Goal: Task Accomplishment & Management: Complete application form

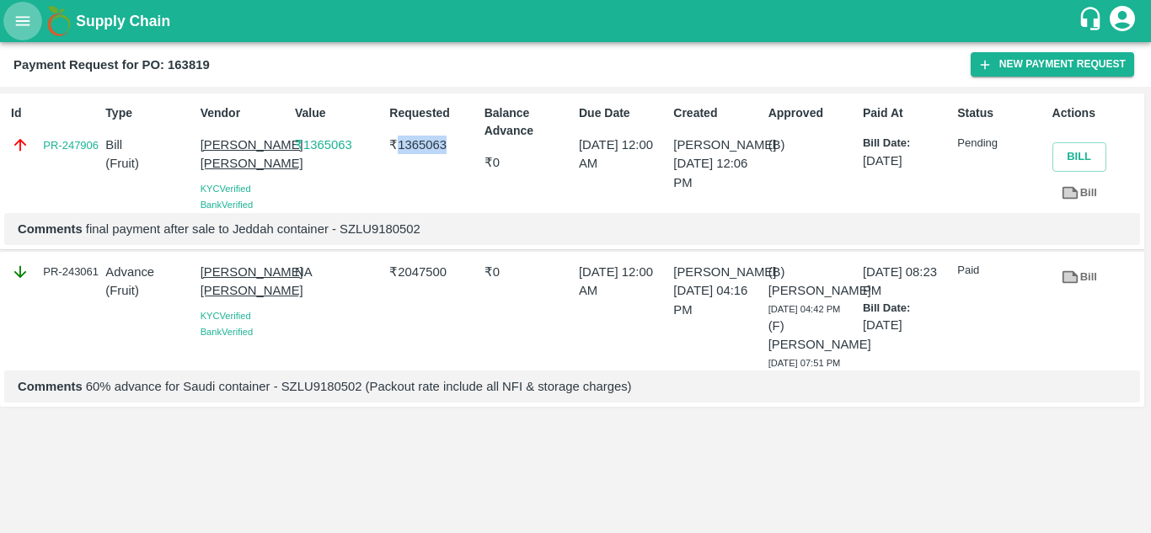
click at [20, 29] on icon "open drawer" at bounding box center [22, 21] width 19 height 19
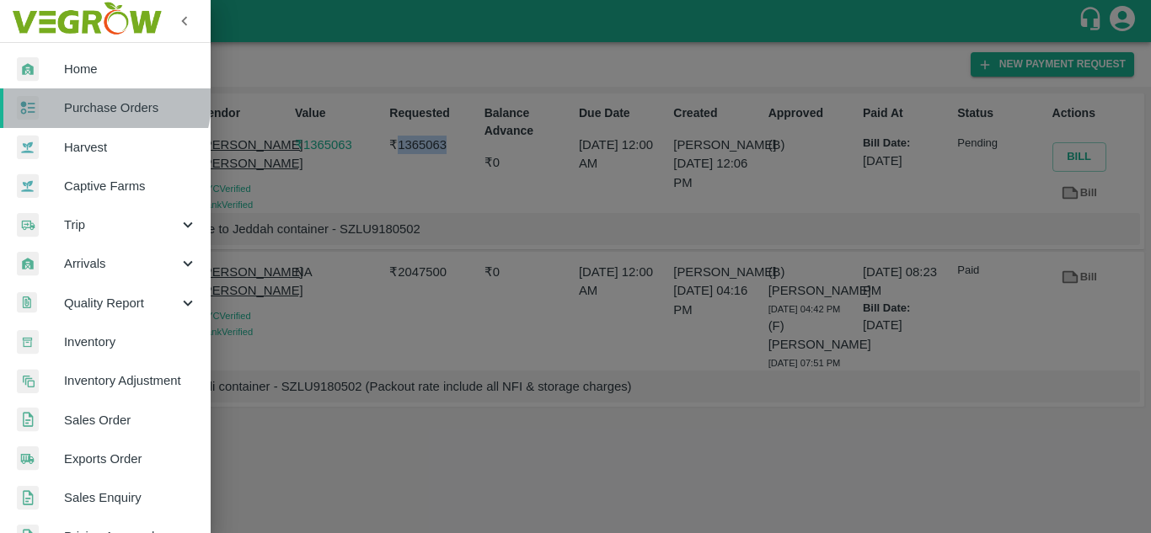
click at [94, 100] on span "Purchase Orders" at bounding box center [130, 108] width 133 height 19
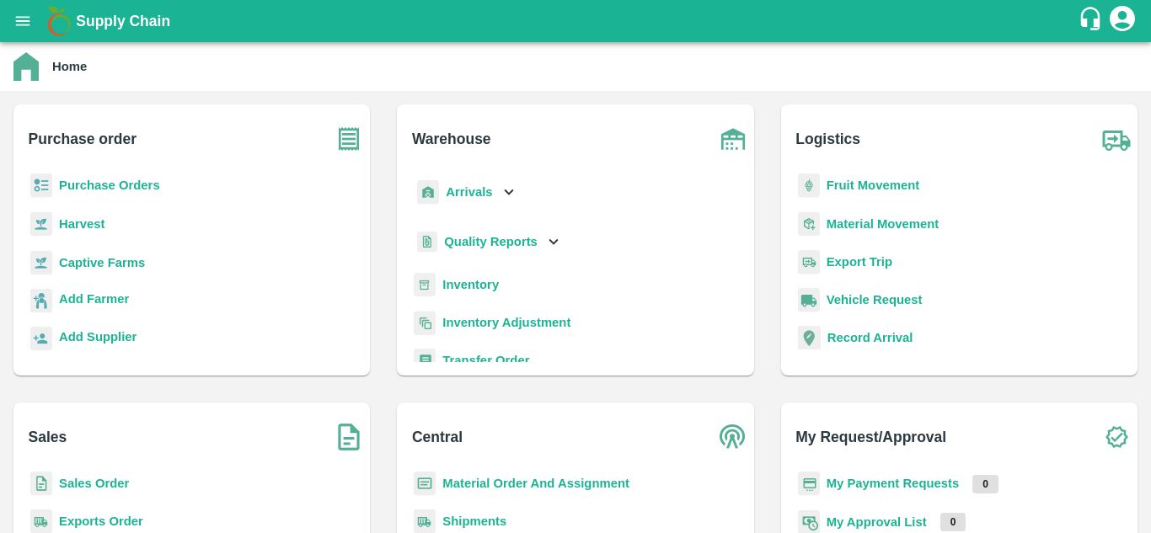
click at [98, 186] on b "Purchase Orders" at bounding box center [109, 185] width 101 height 13
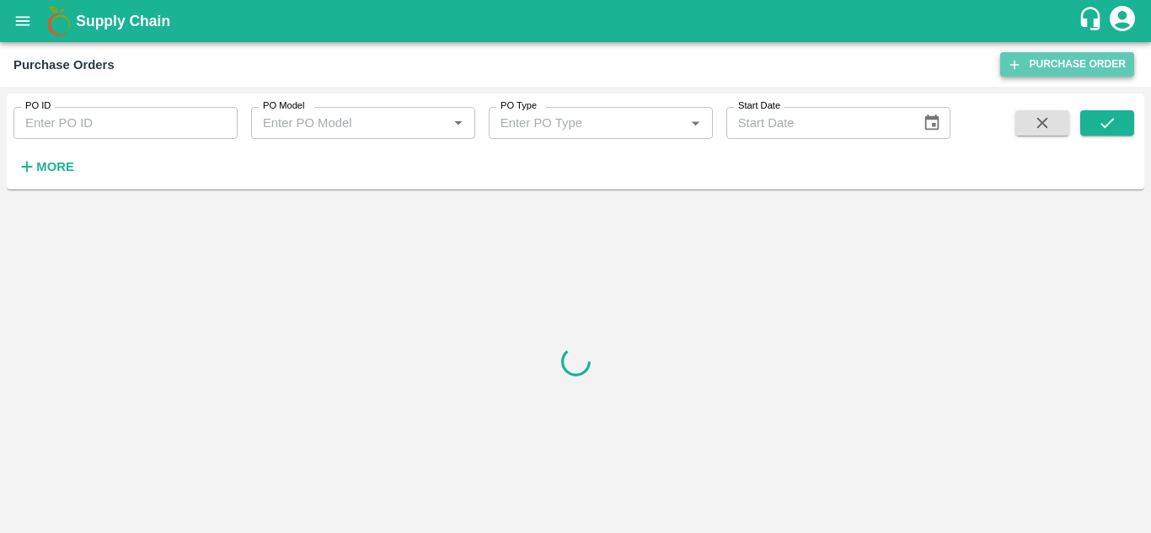
click at [1068, 70] on link "Purchase Order" at bounding box center [1067, 64] width 134 height 24
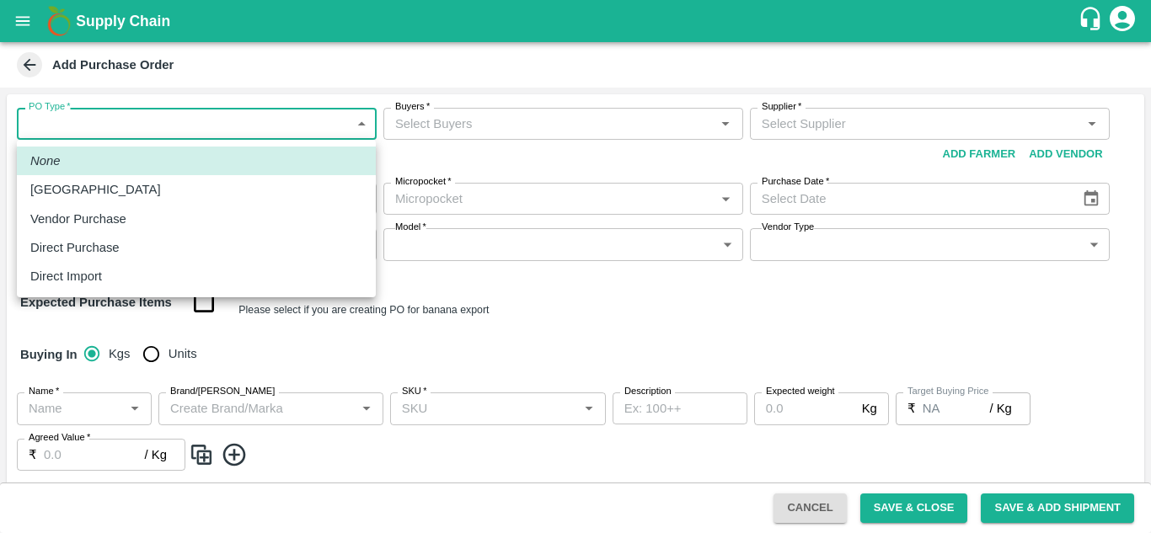
click at [272, 114] on body "Supply Chain Add Purchase Order PO Type   * ​ PO Type Buyers   * Buyers   * Sup…" at bounding box center [575, 266] width 1151 height 533
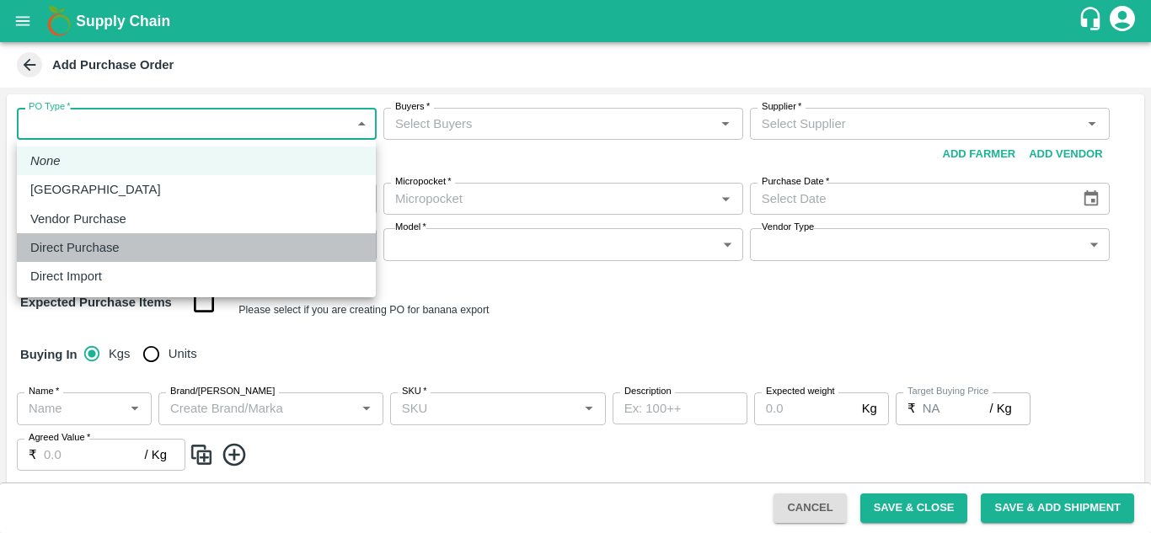
click at [106, 250] on p "Direct Purchase" at bounding box center [74, 247] width 89 height 19
type input "3"
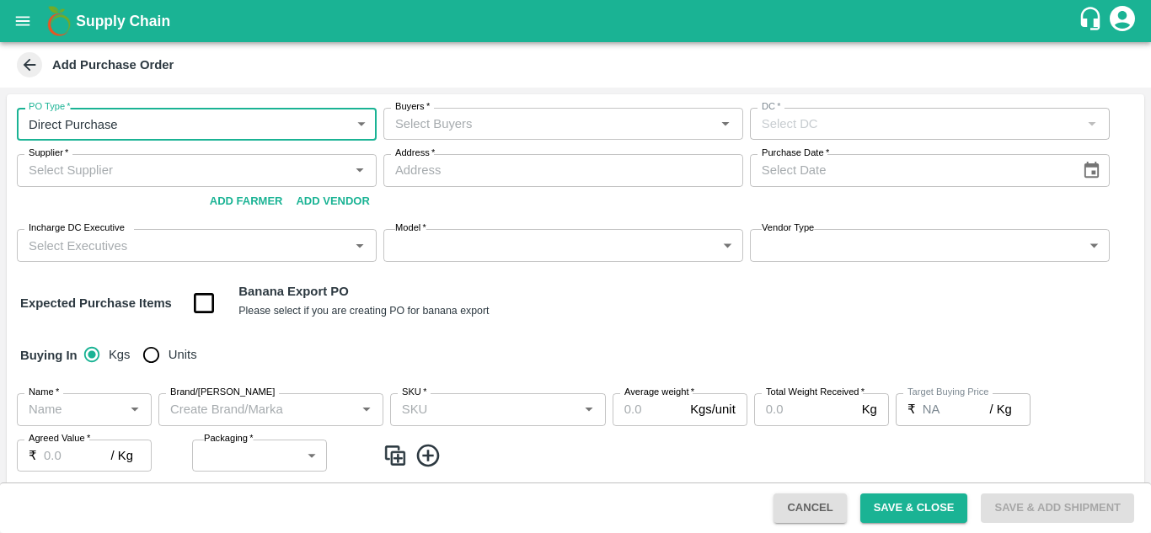
click at [473, 124] on input "Buyers   *" at bounding box center [549, 124] width 322 height 22
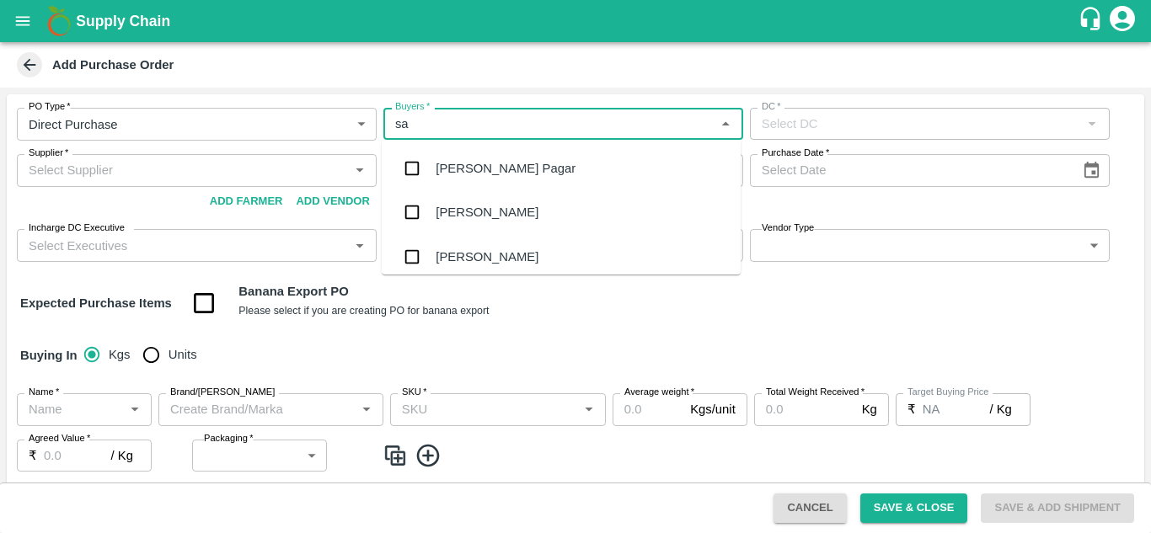
type input "sac"
click at [468, 173] on div "[PERSON_NAME]" at bounding box center [487, 168] width 103 height 19
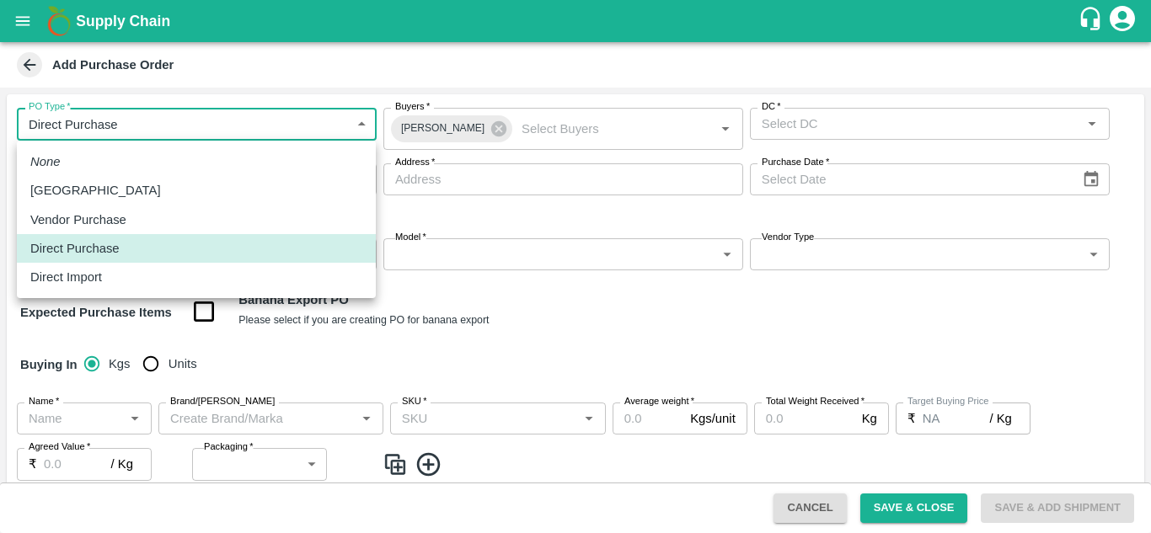
click at [261, 117] on body "Supply Chain Add Purchase Order PO Type   * Direct Purchase 3 PO Type Buyers   …" at bounding box center [575, 266] width 1151 height 533
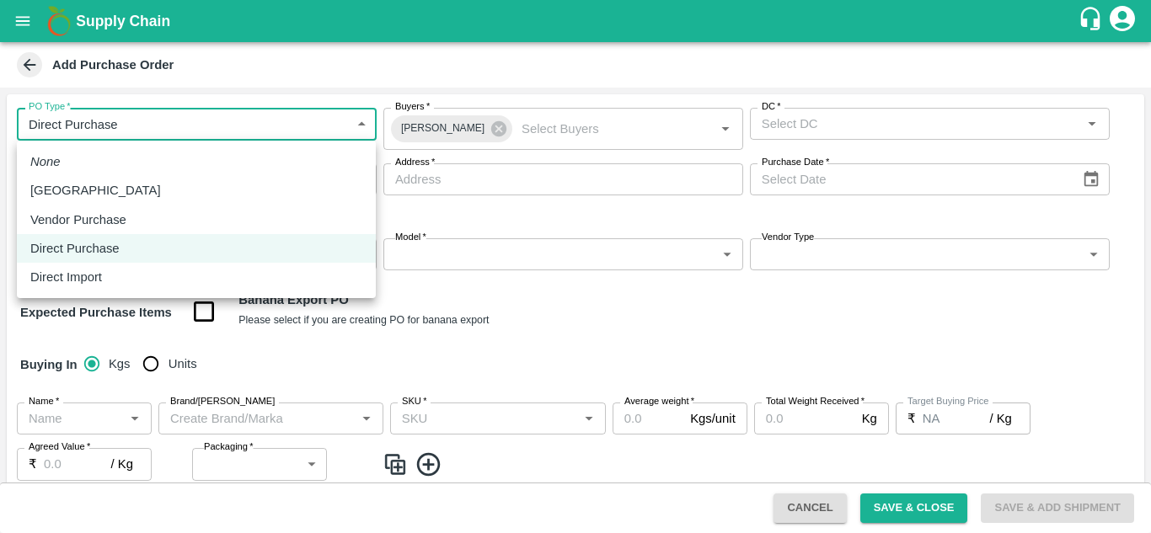
click at [284, 65] on div at bounding box center [575, 266] width 1151 height 533
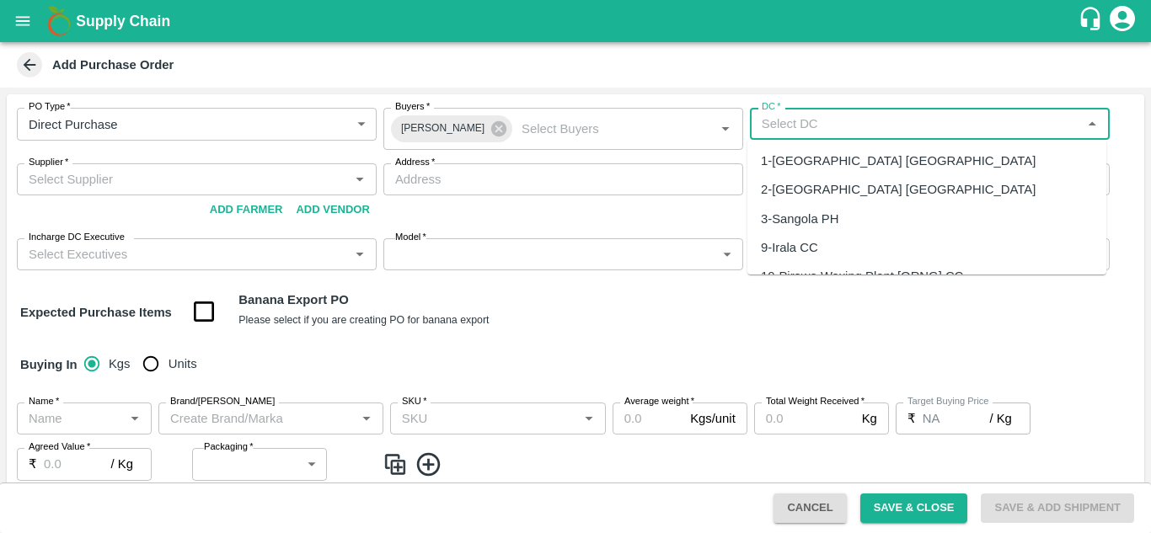
click at [806, 117] on input "DC   *" at bounding box center [916, 124] width 322 height 22
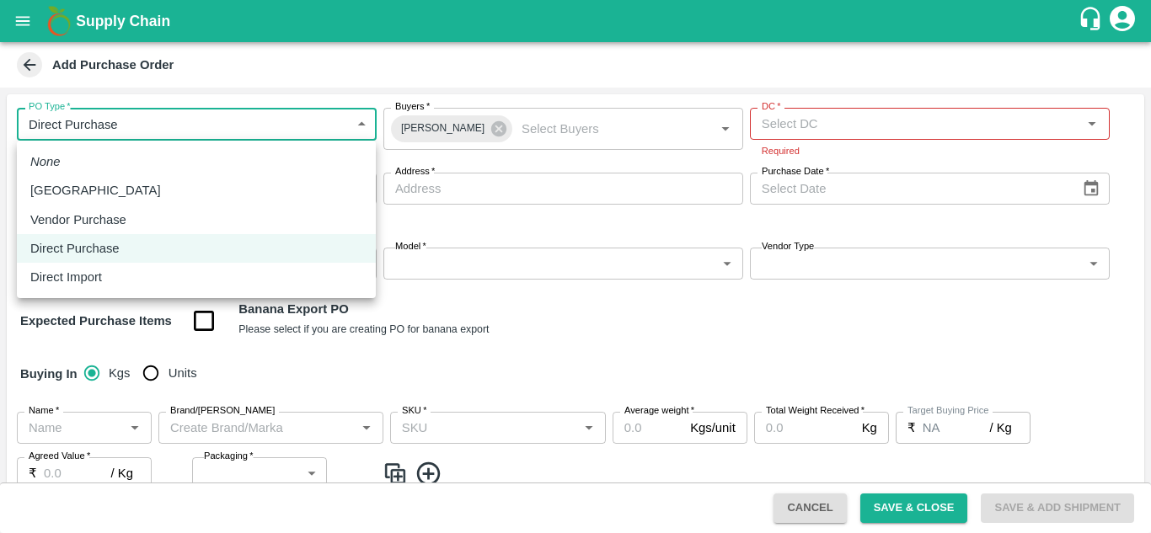
click at [244, 121] on body "Supply Chain Add Purchase Order PO Type   * Direct Purchase 3 PO Type Buyers   …" at bounding box center [575, 266] width 1151 height 533
click at [438, 59] on div at bounding box center [575, 266] width 1151 height 533
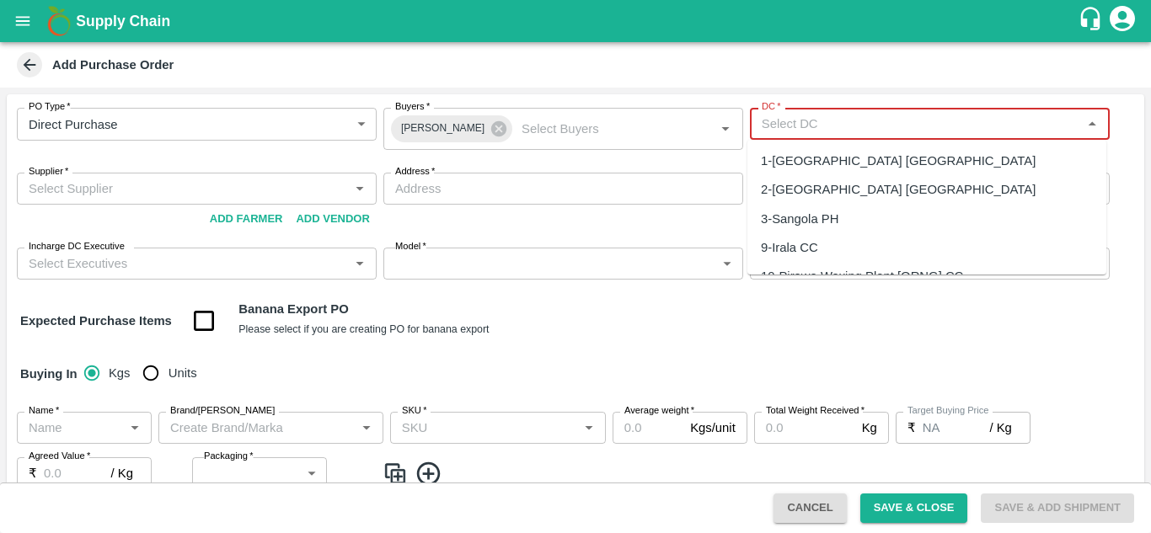
click at [827, 126] on input "DC   *" at bounding box center [916, 124] width 322 height 22
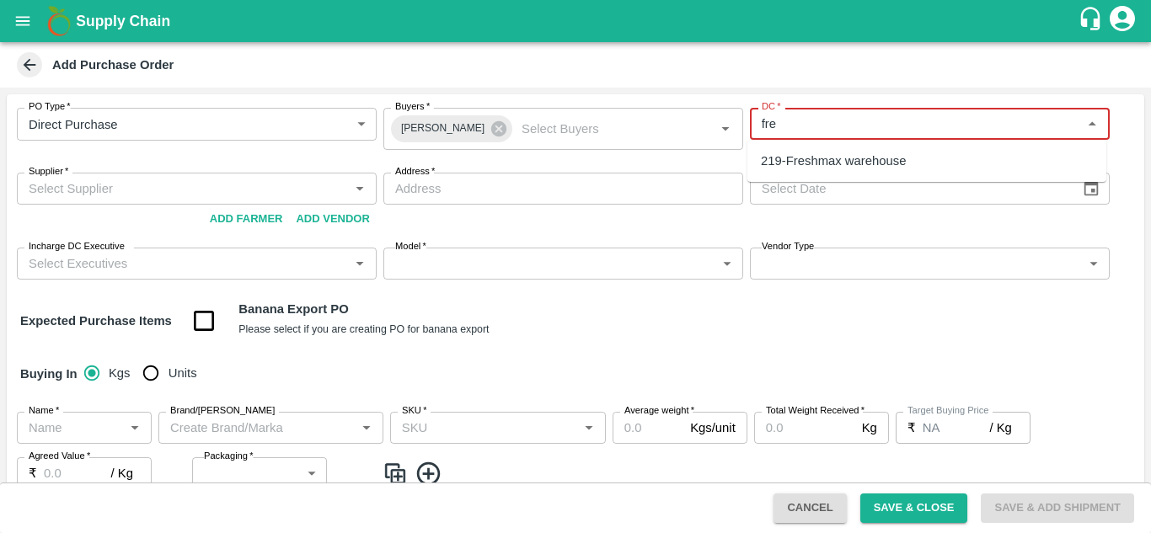
click at [845, 170] on div "219-Freshmax warehouse" at bounding box center [833, 161] width 145 height 19
type input "219-Freshmax warehouse"
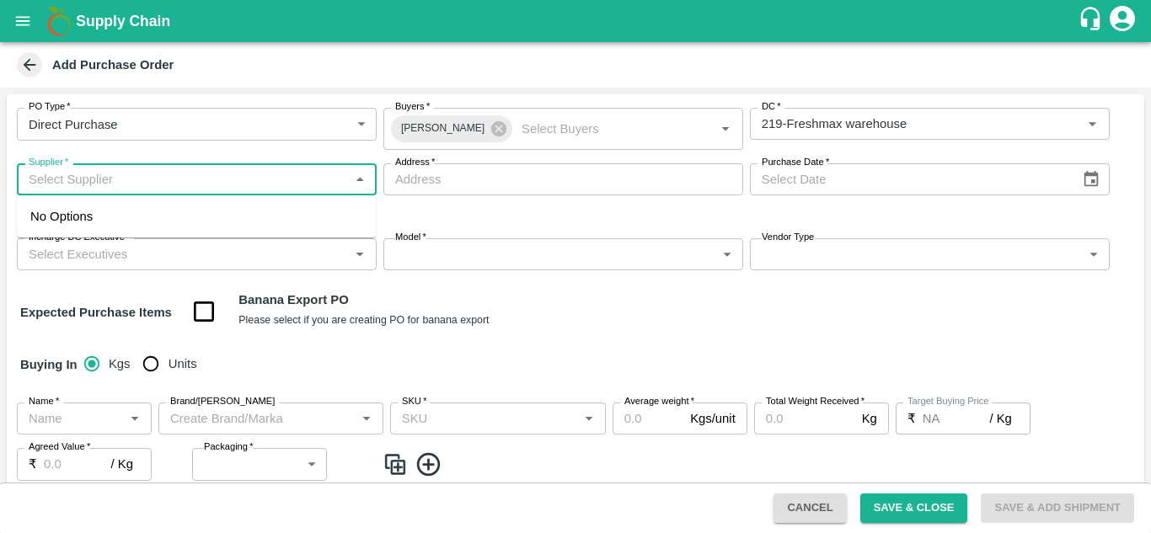
click at [83, 195] on div "Supplier   *" at bounding box center [197, 179] width 360 height 32
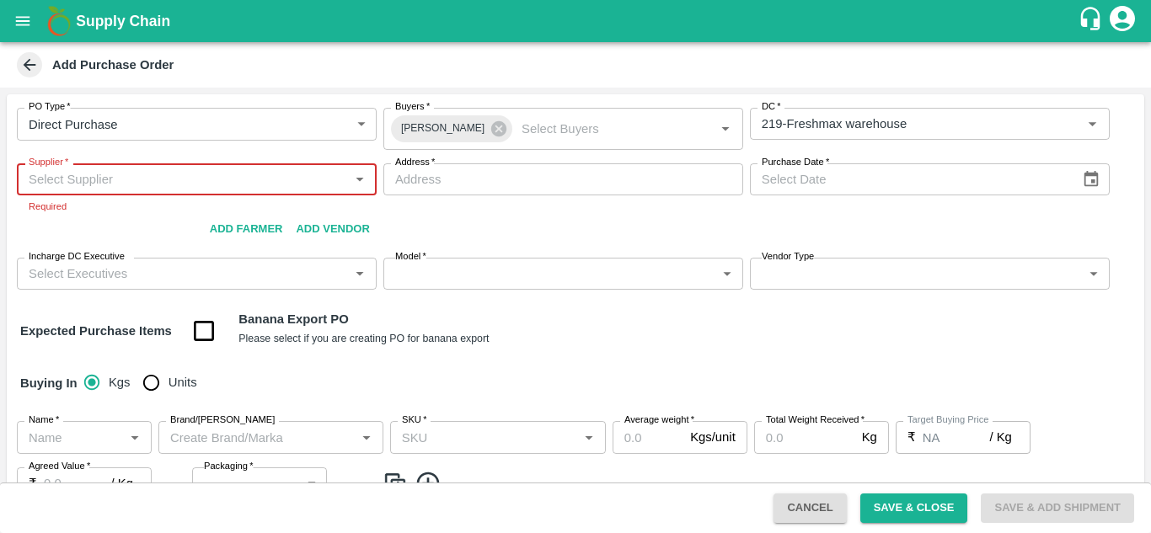
paste input "MOHAMMAD RAZAUR RAHMAN"
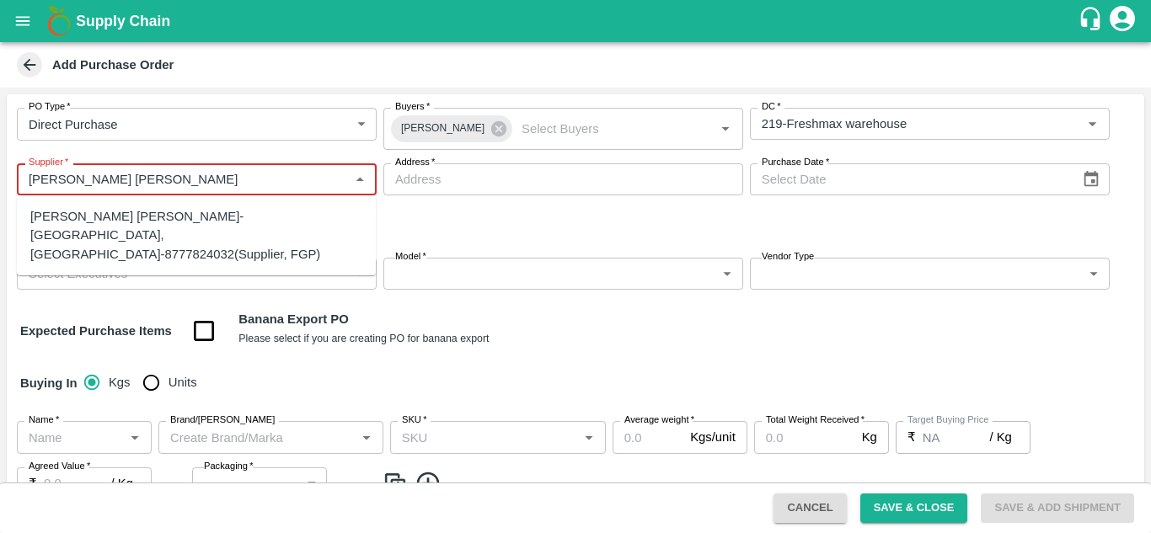
click at [114, 226] on div "Mohammad Razaur Rahman-Sangola, Solapur-8777824032(Supplier, FGP)" at bounding box center [196, 235] width 332 height 56
type input "Mohammad Razaur Rahman-Sangola, Solapur-8777824032(Supplier, FGP)"
type input "Sangola, Solapur, Sangola, Maharashtra"
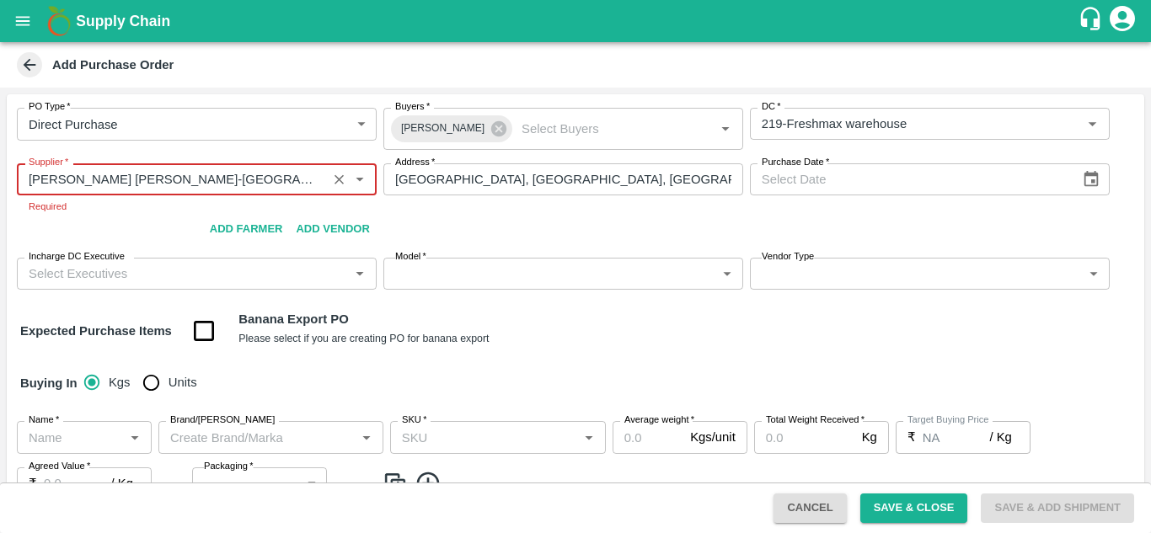
type input "Mohammad Razaur Rahman-Sangola, Solapur-8777824032(Supplier, FGP)"
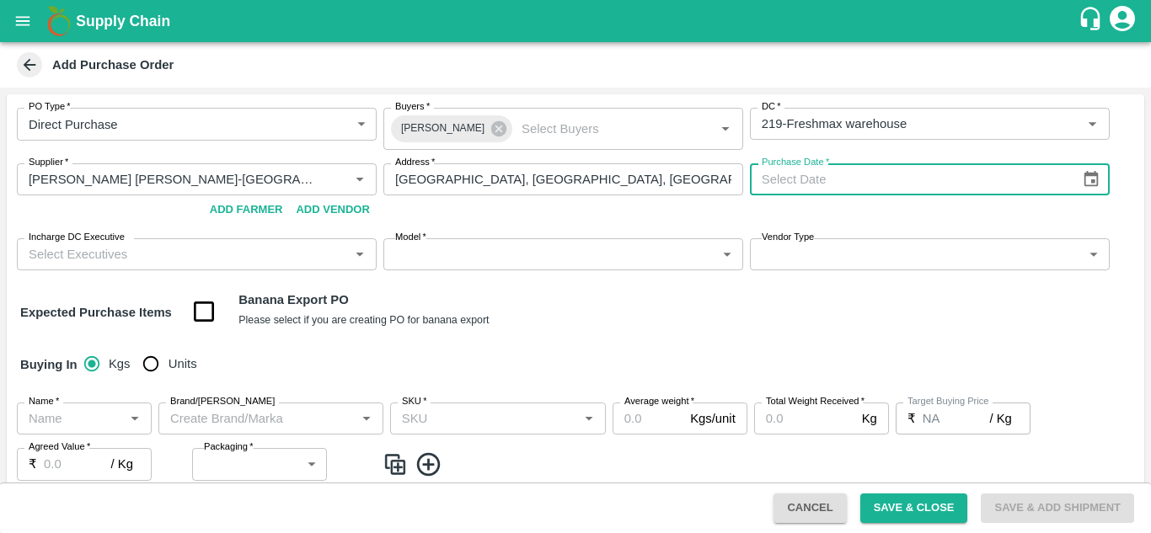
type input "DD/MM/YYYY"
click at [834, 172] on input "DD/MM/YYYY" at bounding box center [909, 179] width 319 height 32
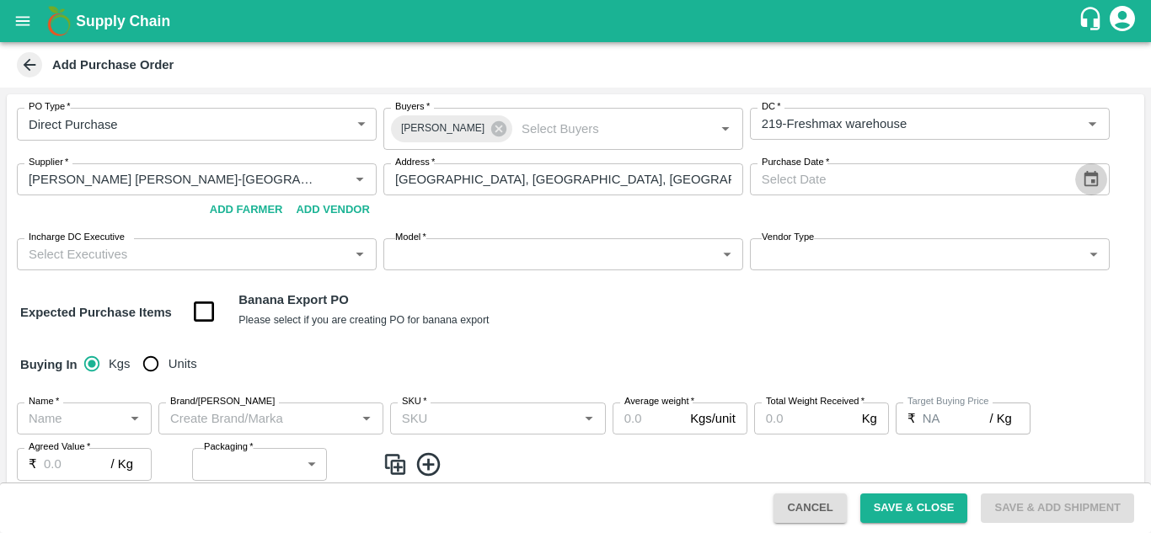
click at [1085, 181] on icon "Choose date" at bounding box center [1091, 179] width 19 height 19
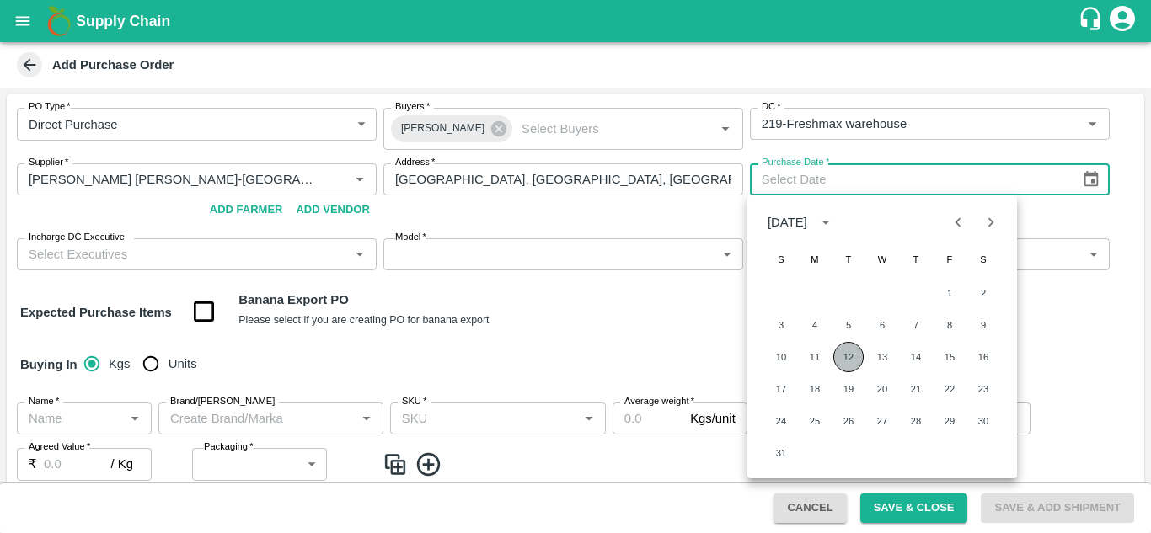
click at [845, 353] on button "12" at bounding box center [848, 357] width 30 height 30
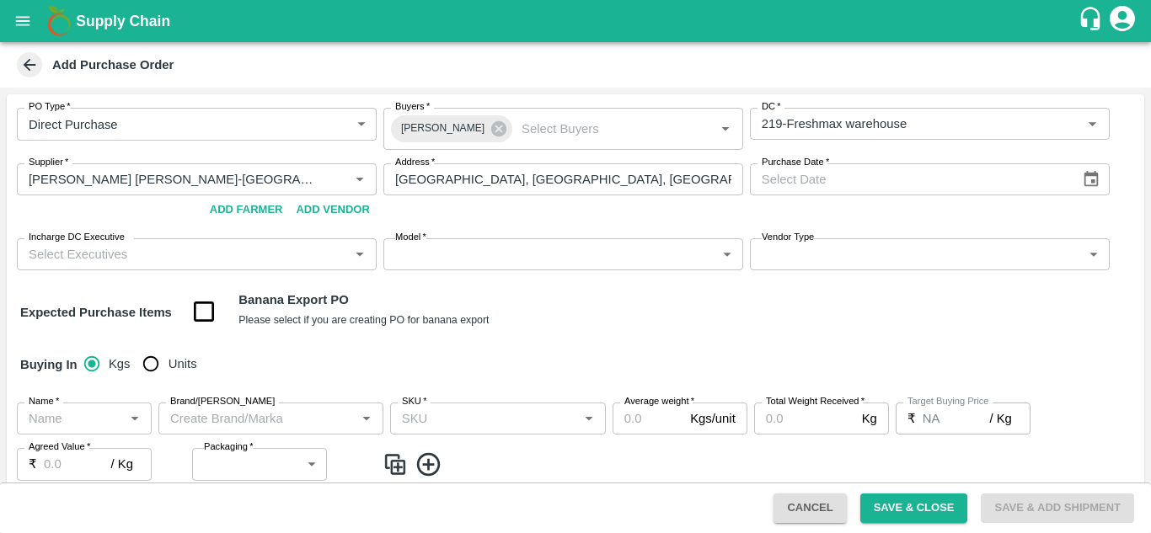
type input "12/08/2025"
click at [202, 257] on input "Incharge DC Executive" at bounding box center [183, 255] width 322 height 22
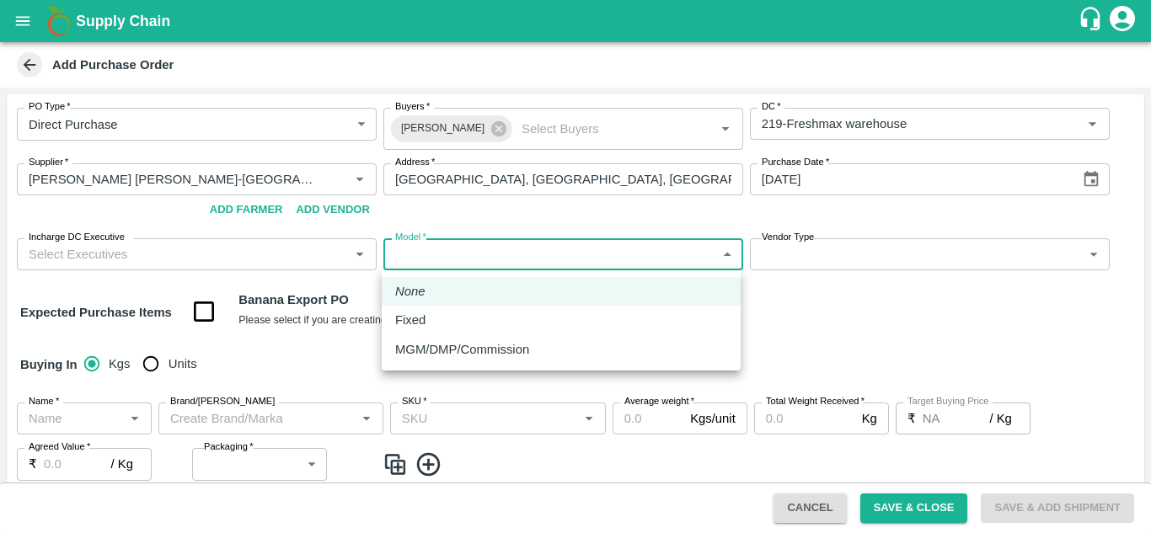
click at [507, 253] on body "Supply Chain Add Purchase Order PO Type   * Direct Purchase 3 PO Type Buyers   …" at bounding box center [575, 266] width 1151 height 533
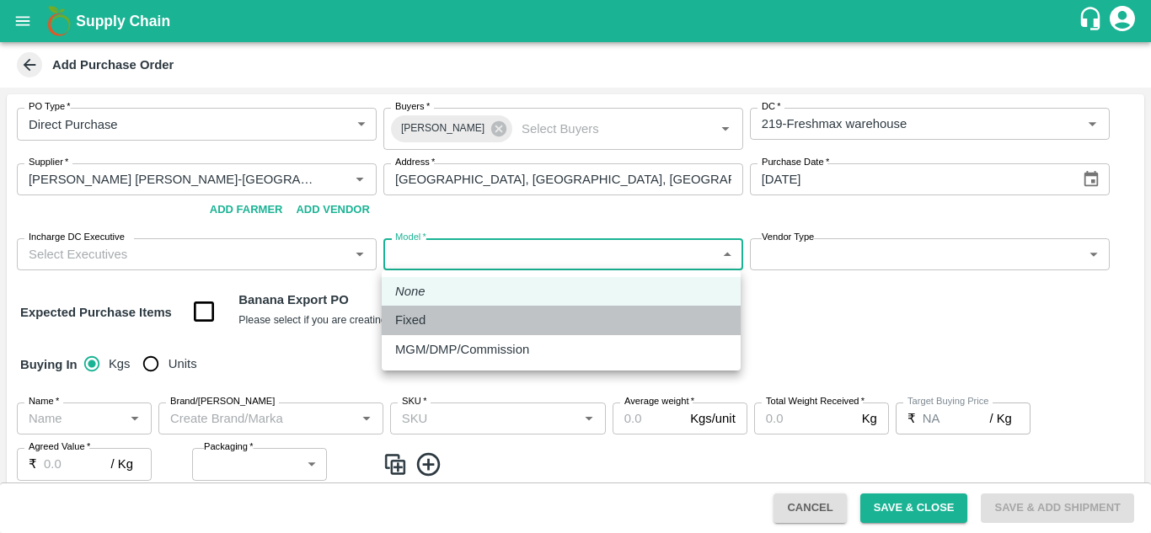
click at [478, 329] on div "Fixed" at bounding box center [561, 320] width 332 height 19
type input "Fixed"
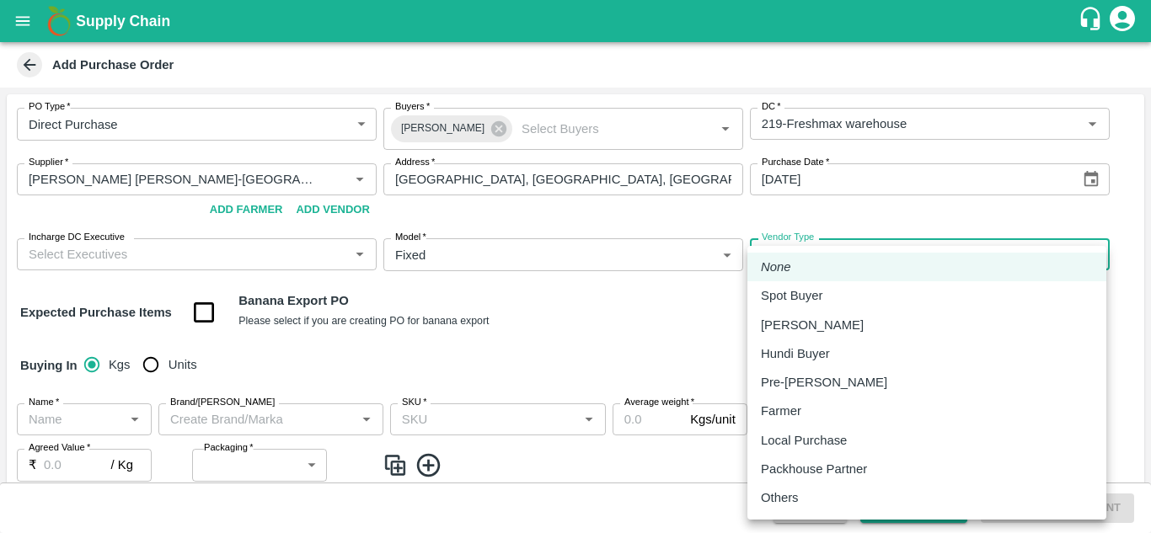
click at [819, 265] on body "Supply Chain Add Purchase Order PO Type   * Direct Purchase 3 PO Type Buyers   …" at bounding box center [575, 266] width 1151 height 533
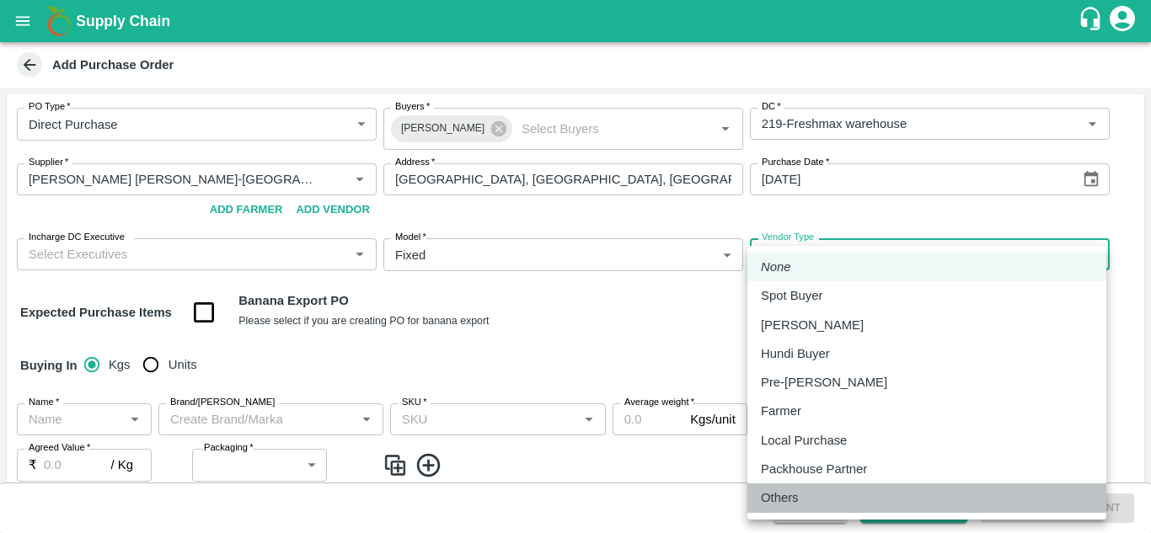
click at [823, 498] on div "Others" at bounding box center [927, 498] width 332 height 19
type input "OTHER"
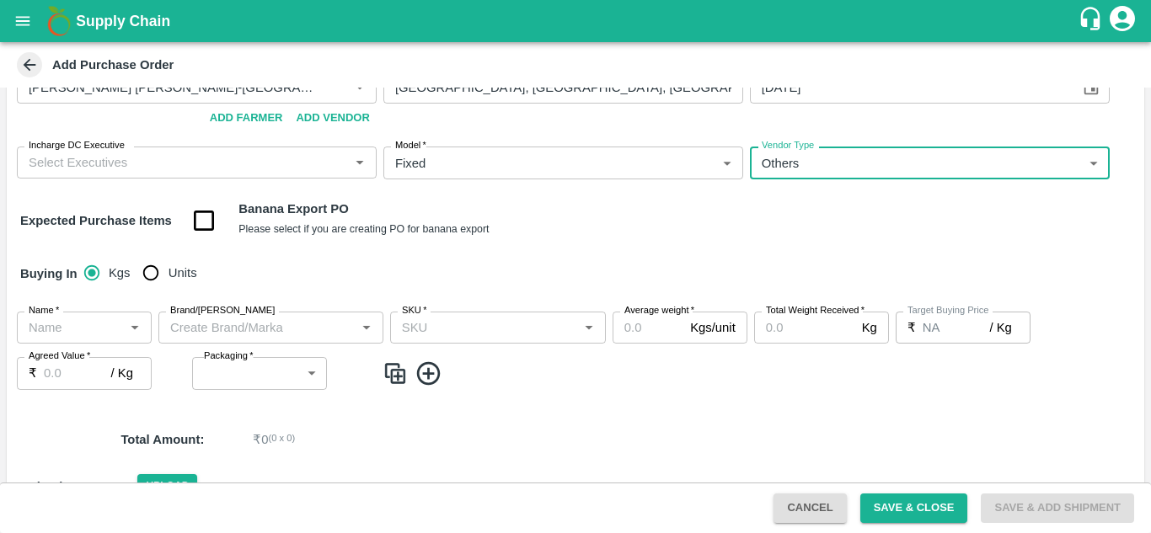
scroll to position [96, 0]
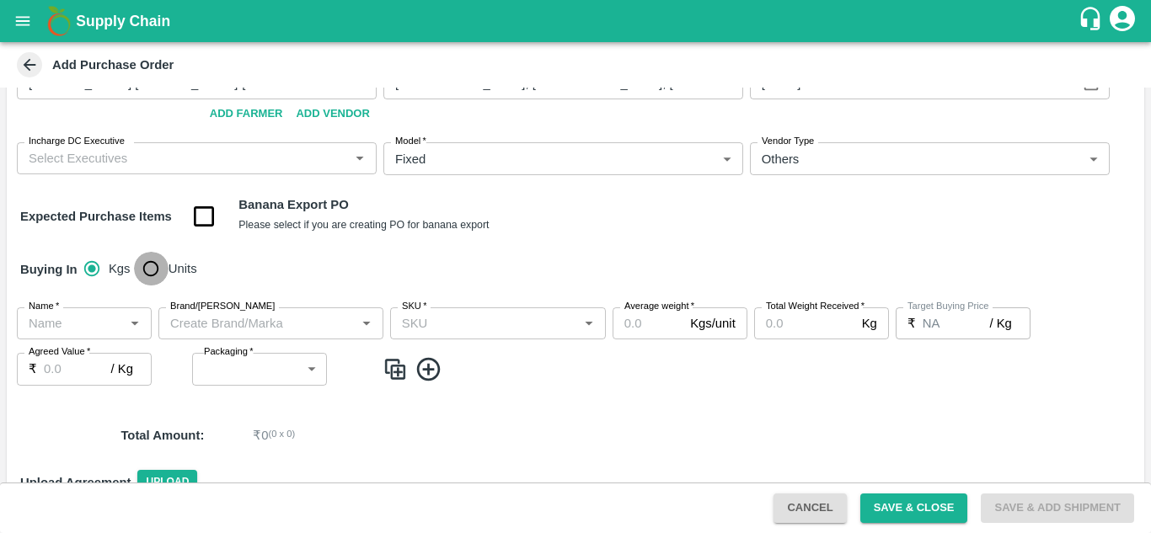
click at [151, 267] on input "Units" at bounding box center [151, 269] width 34 height 34
radio input "true"
click at [97, 321] on input "Name   *" at bounding box center [70, 324] width 97 height 22
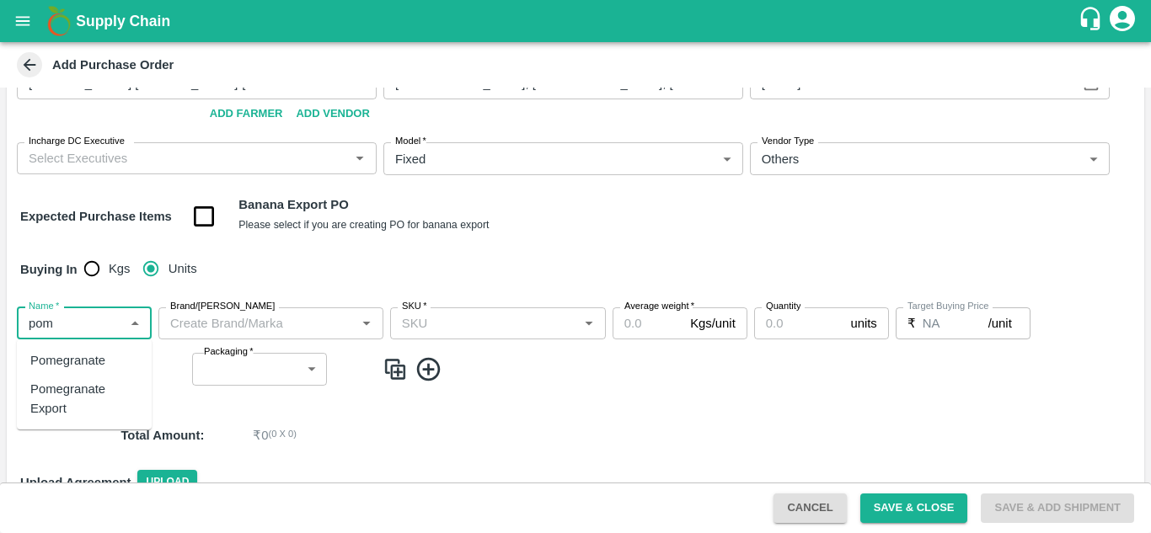
click at [72, 404] on div "Pomegranate Export" at bounding box center [84, 399] width 108 height 38
type input "Pomegranate Export"
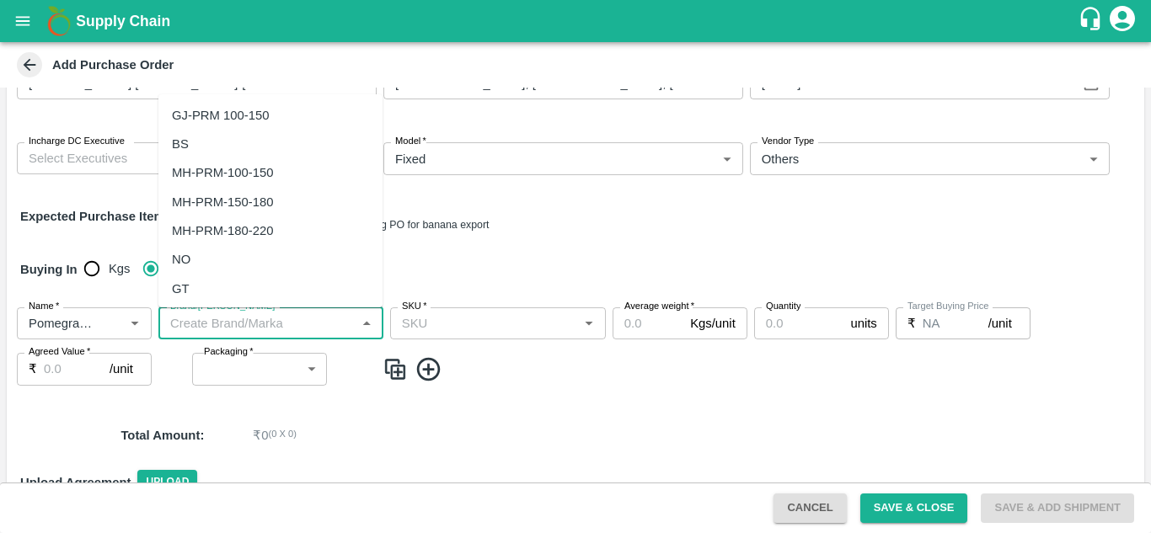
click at [265, 326] on input "Brand/Marka" at bounding box center [256, 324] width 187 height 22
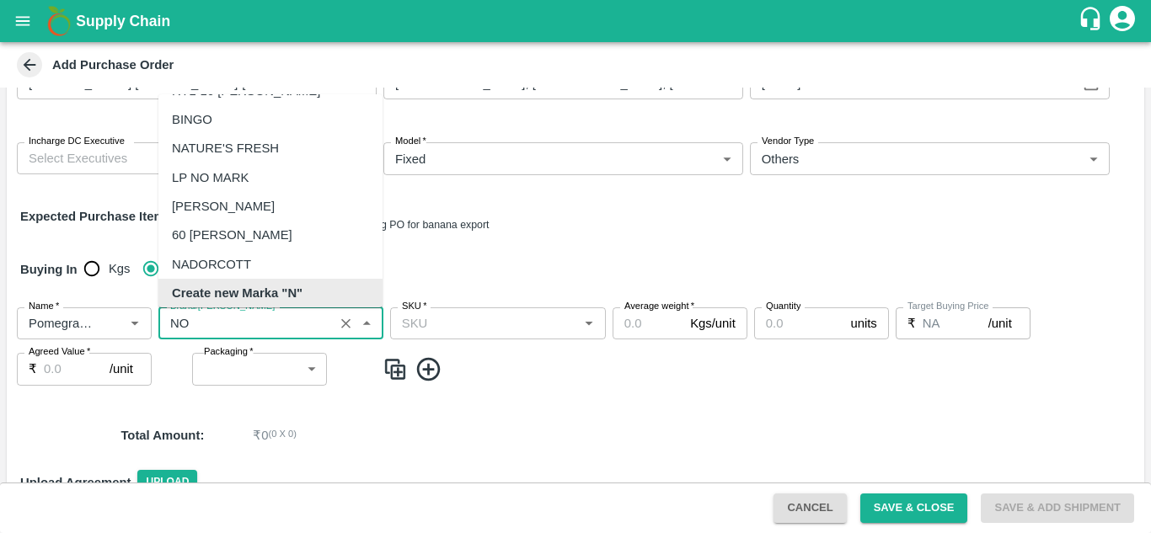
scroll to position [0, 0]
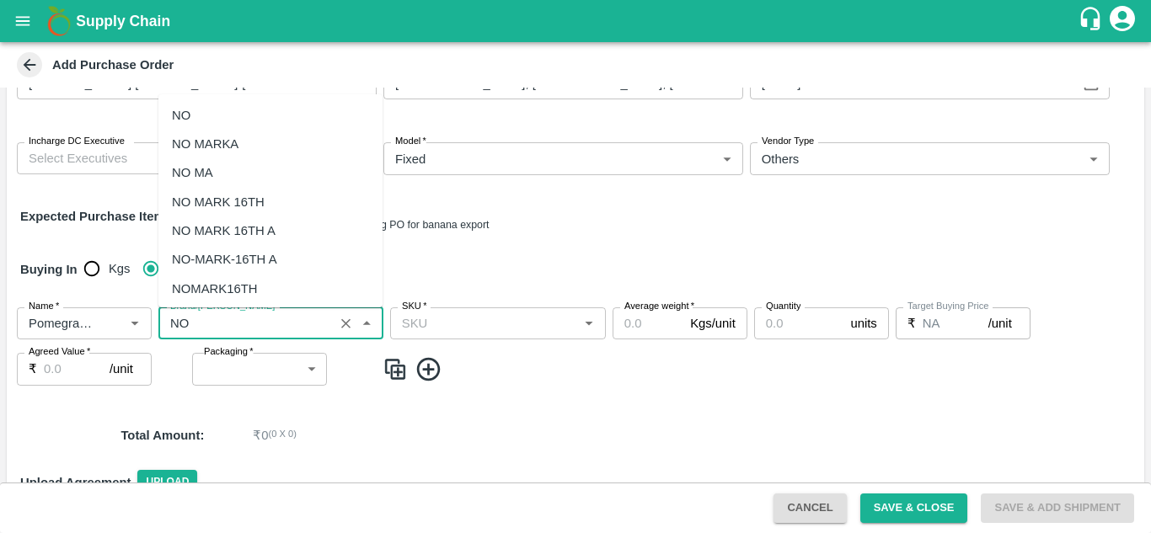
click at [256, 146] on div "NO MARKA" at bounding box center [270, 144] width 224 height 29
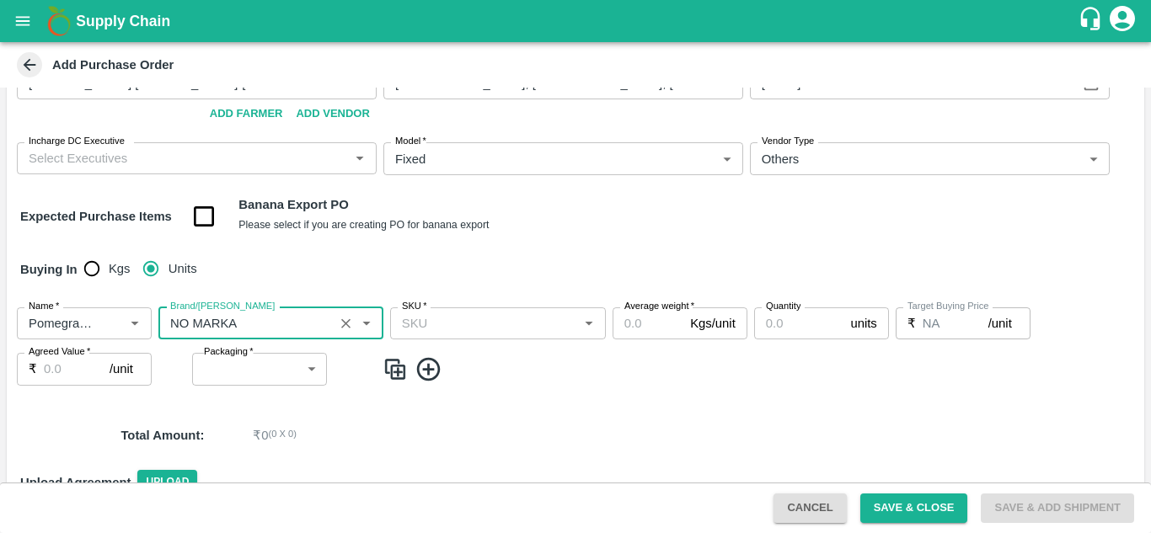
type input "NO MARKA"
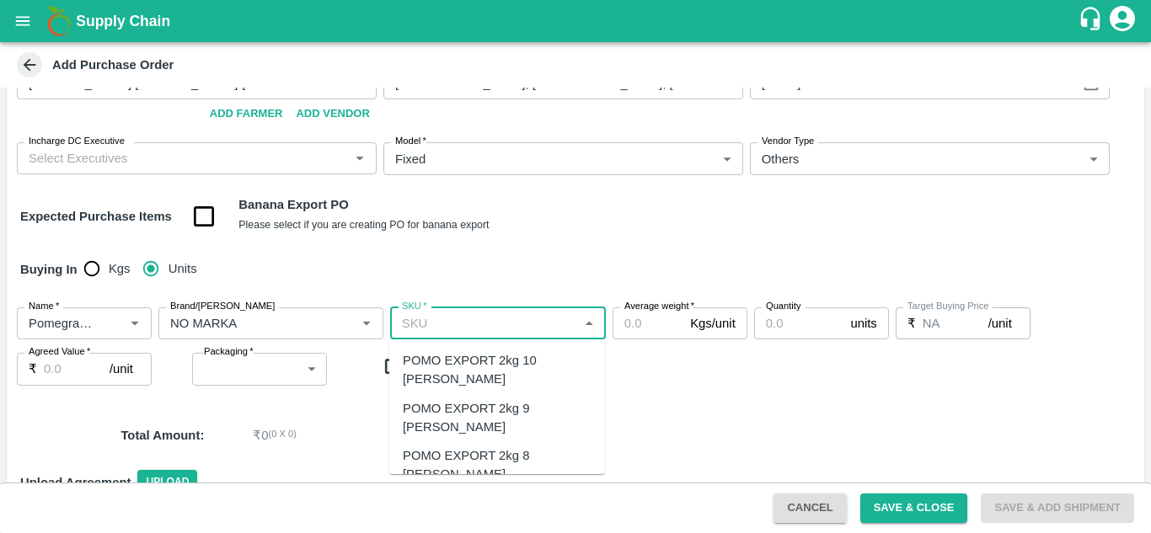
click at [460, 328] on input "SKU   *" at bounding box center [484, 324] width 178 height 22
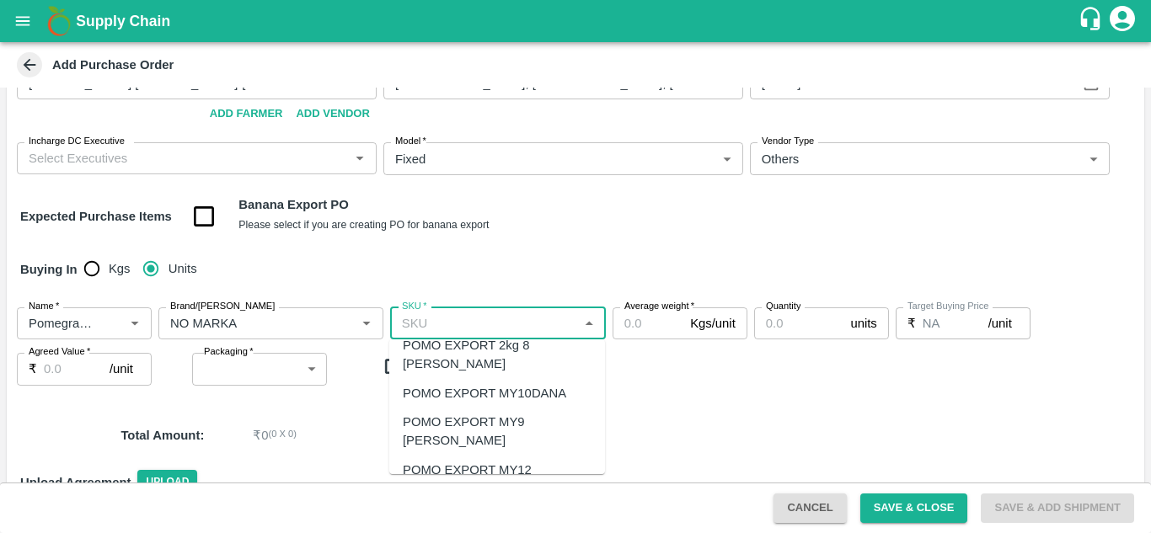
scroll to position [111, 0]
click at [485, 460] on div "POMO EXPORT MY12 DANA" at bounding box center [497, 479] width 189 height 38
type input "POMO EXPORT MY12 DANA"
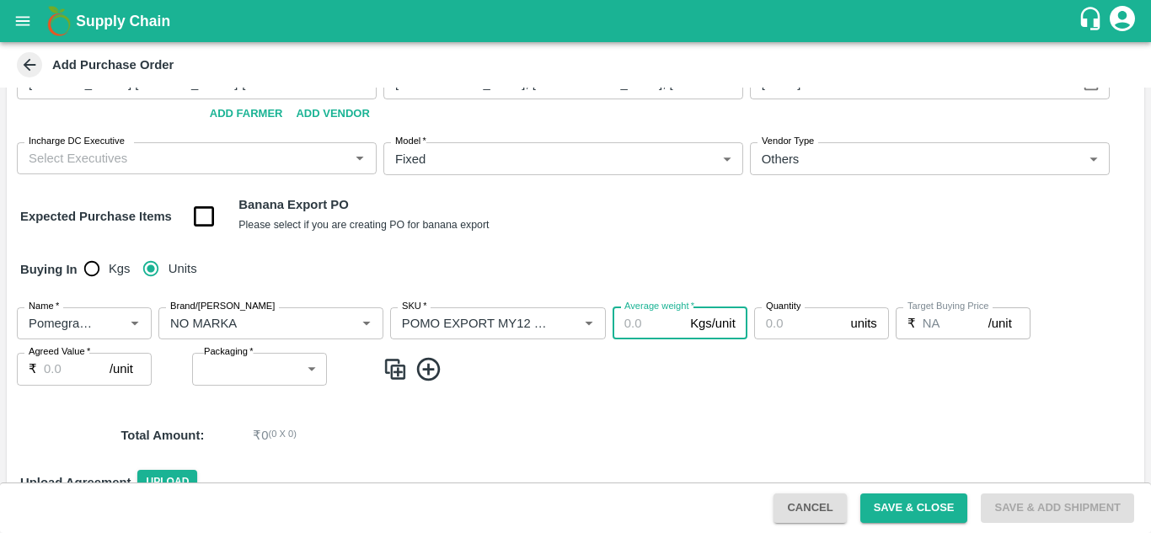
click at [613, 319] on input "Average weight   *" at bounding box center [648, 324] width 71 height 32
type input "3"
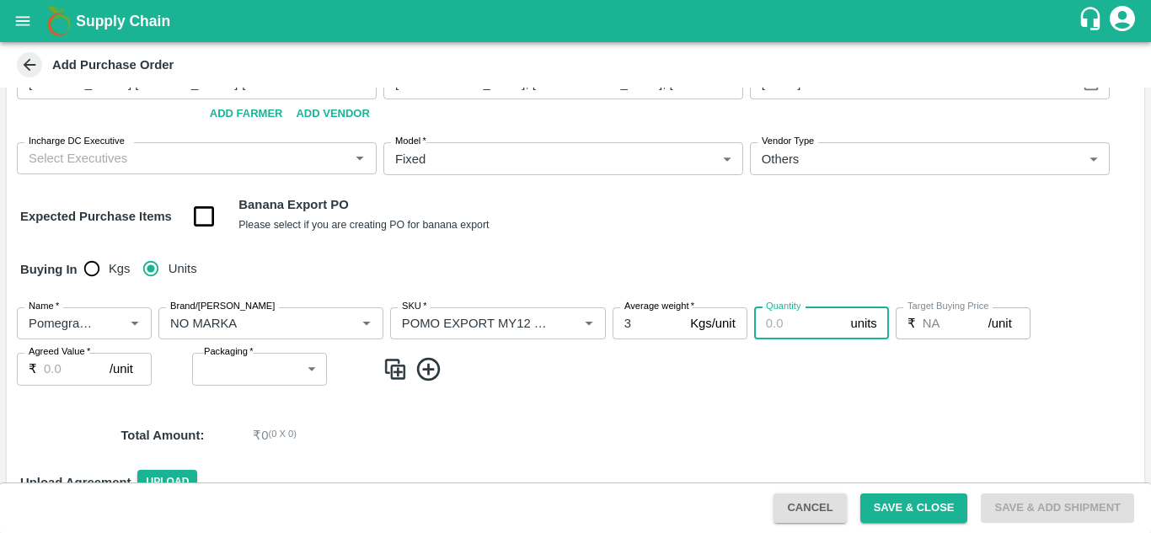
click at [793, 329] on input "Quantity" at bounding box center [799, 324] width 90 height 32
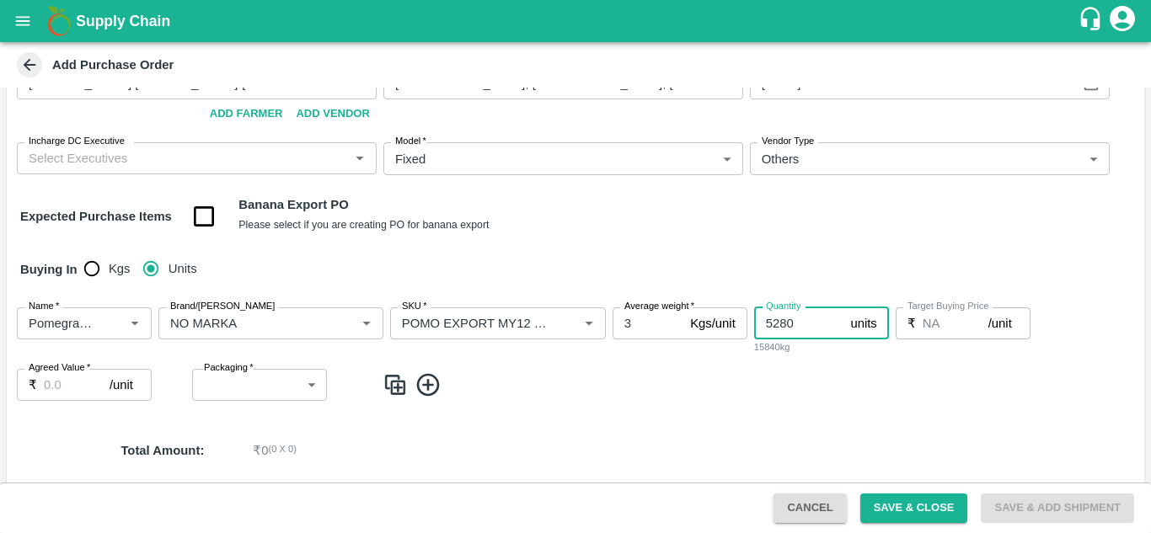
type input "5280"
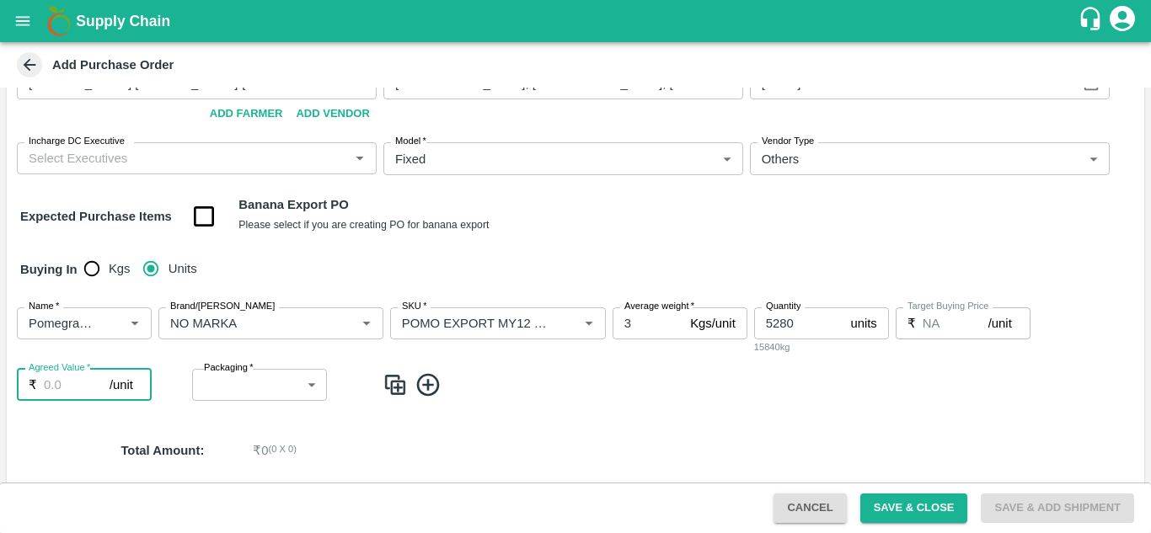
click at [64, 396] on input "Agreed Value   *" at bounding box center [77, 385] width 66 height 32
type input "705"
click at [228, 388] on body "Supply Chain Add Purchase Order PO Type   * Direct Purchase 3 PO Type Buyers   …" at bounding box center [575, 266] width 1151 height 533
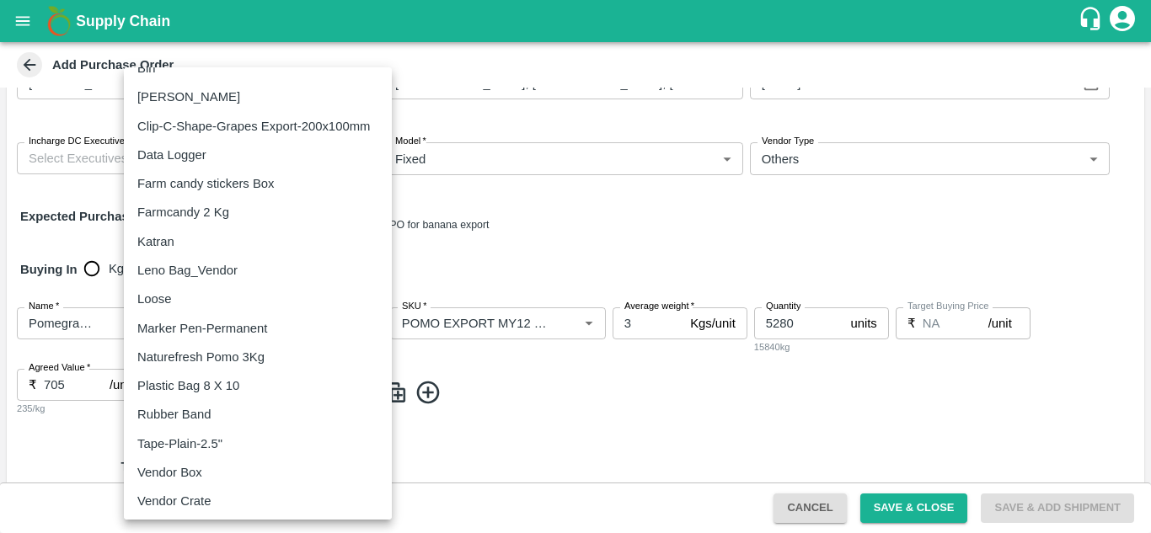
scroll to position [225, 0]
click at [423, 455] on div at bounding box center [575, 266] width 1151 height 533
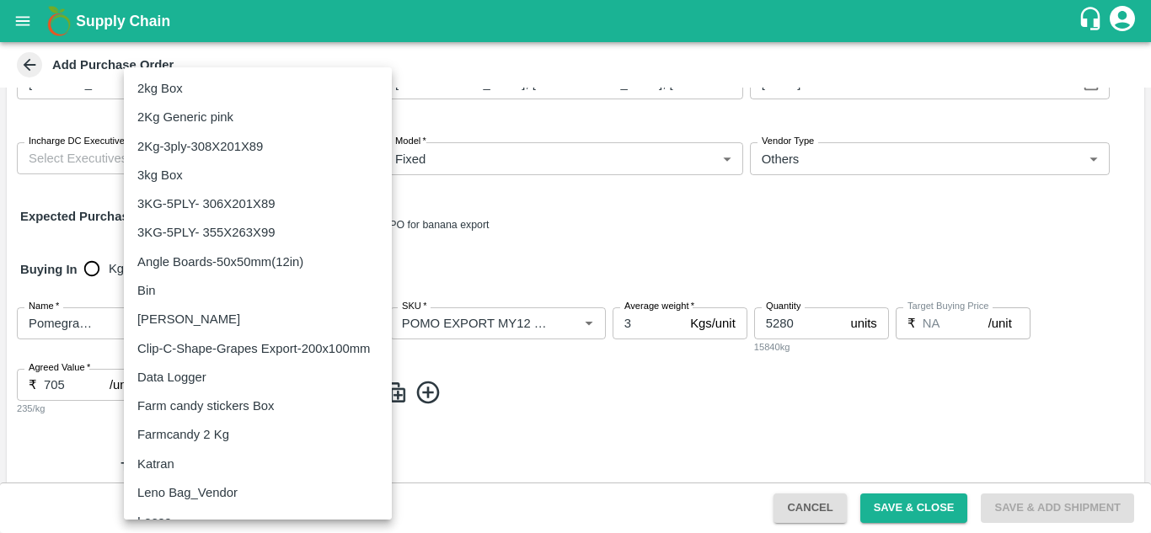
click at [267, 379] on body "Supply Chain Add Purchase Order PO Type   * Direct Purchase 3 PO Type Buyers   …" at bounding box center [575, 266] width 1151 height 533
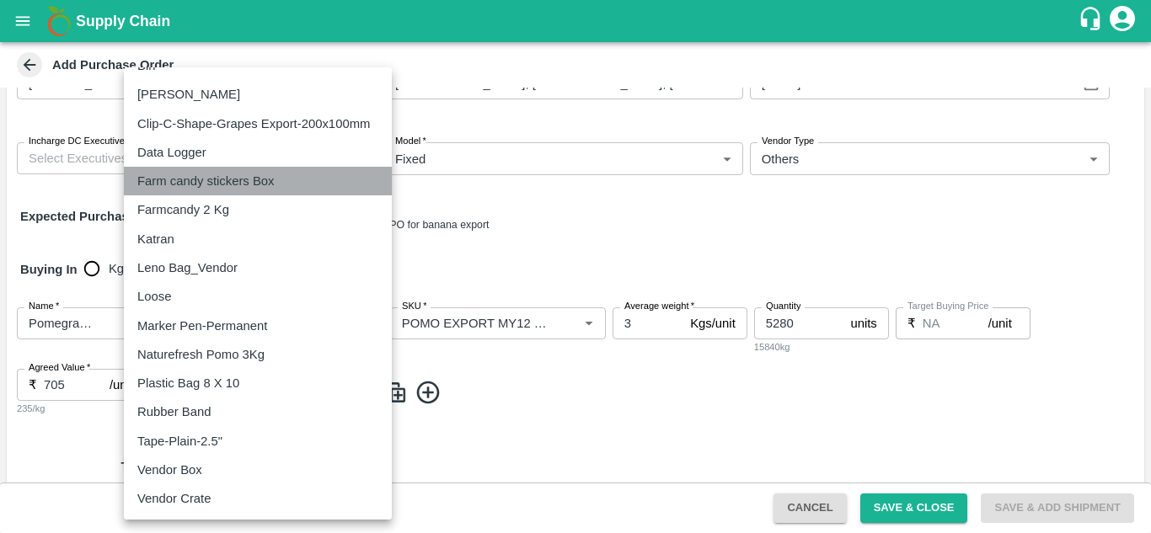
click at [245, 179] on p "Farm candy stickers Box" at bounding box center [205, 181] width 137 height 19
type input "155"
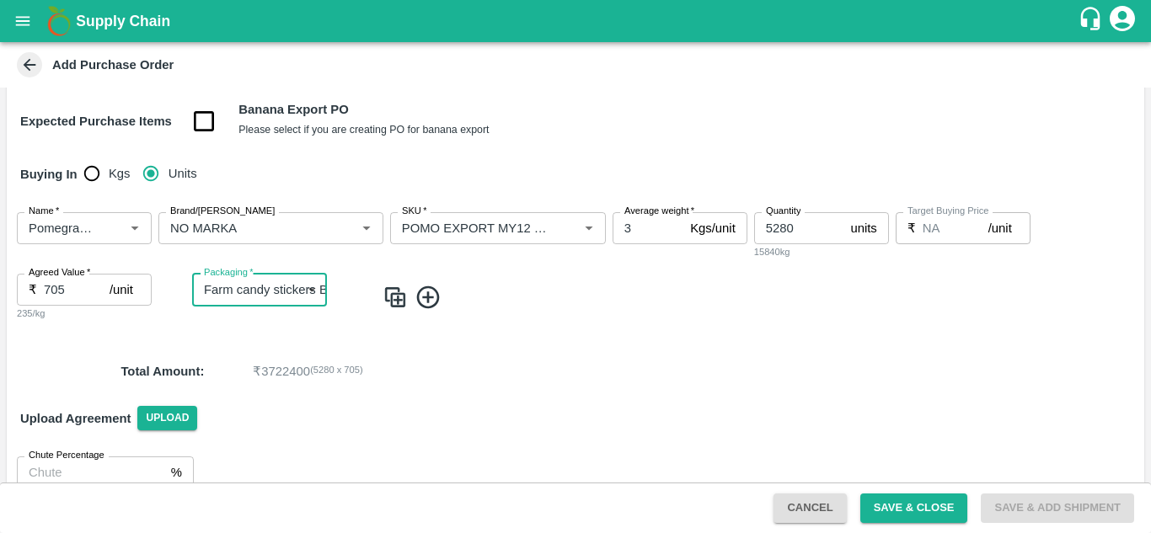
scroll to position [217, 0]
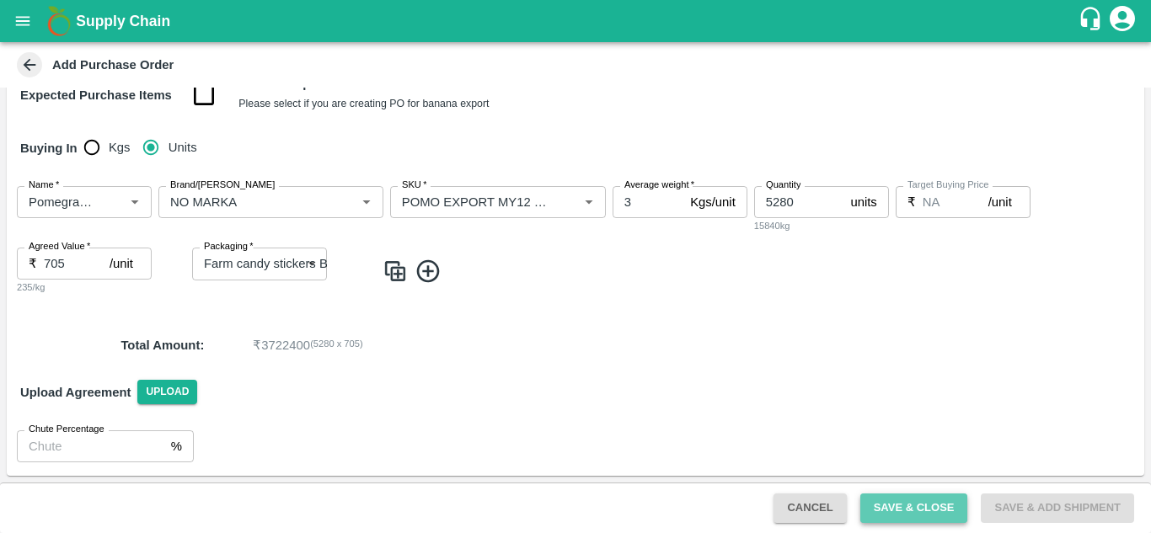
click at [900, 504] on button "Save & Close" at bounding box center [914, 508] width 108 height 29
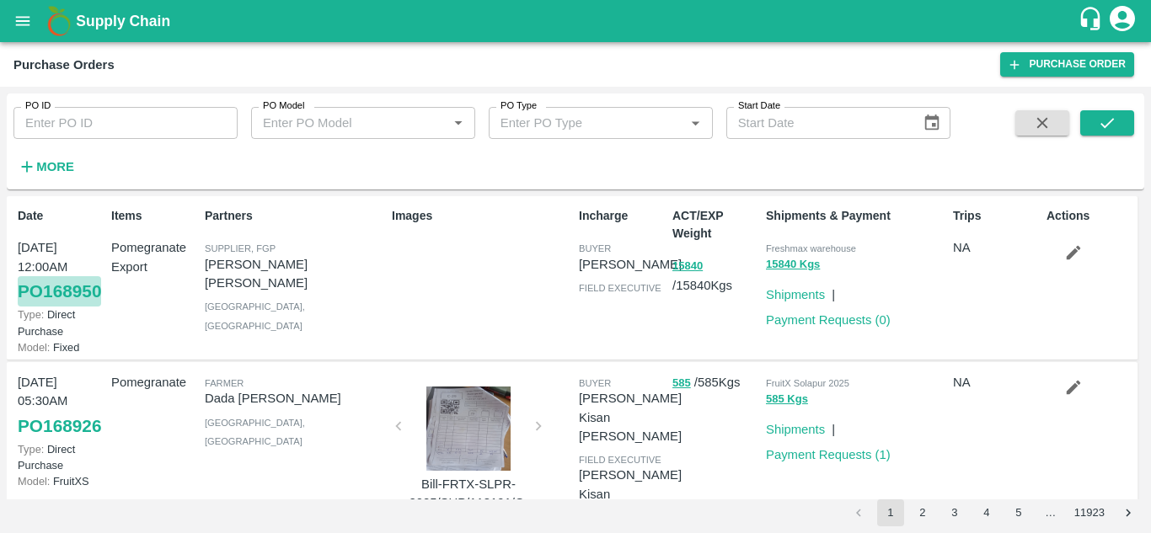
click at [45, 307] on link "PO 168950" at bounding box center [59, 291] width 83 height 30
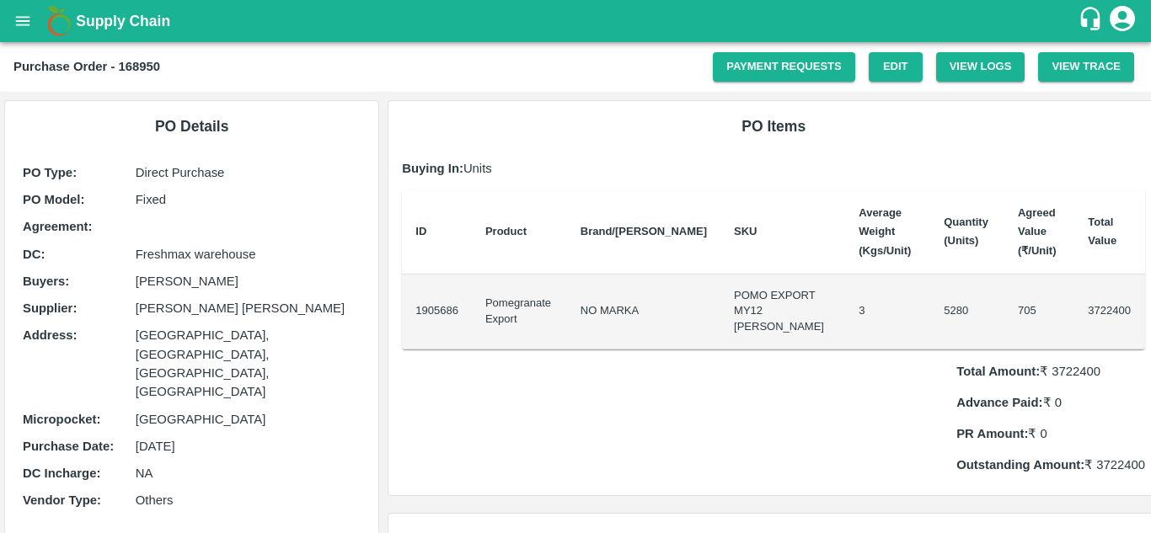
click at [131, 63] on b "Purchase Order - 168950" at bounding box center [86, 66] width 147 height 13
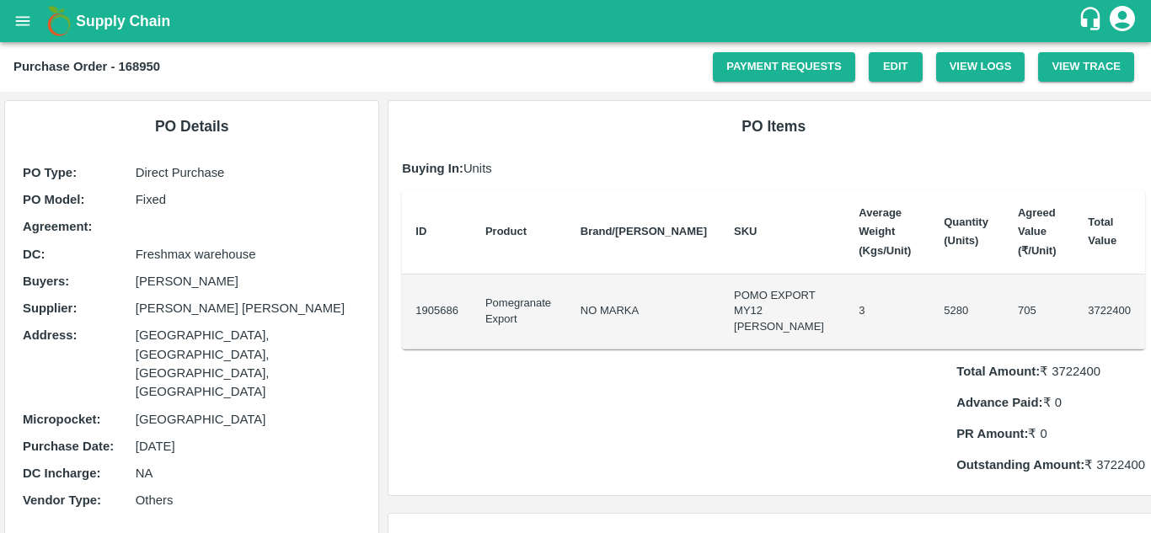
click at [719, 406] on div "Total Amount: ₹ 3722400 Advance Paid: ₹ 0 PR Amount: ₹ 0 Outstanding Amount: ₹ …" at bounding box center [773, 413] width 743 height 126
click at [784, 67] on link "Payment Requests" at bounding box center [784, 66] width 142 height 29
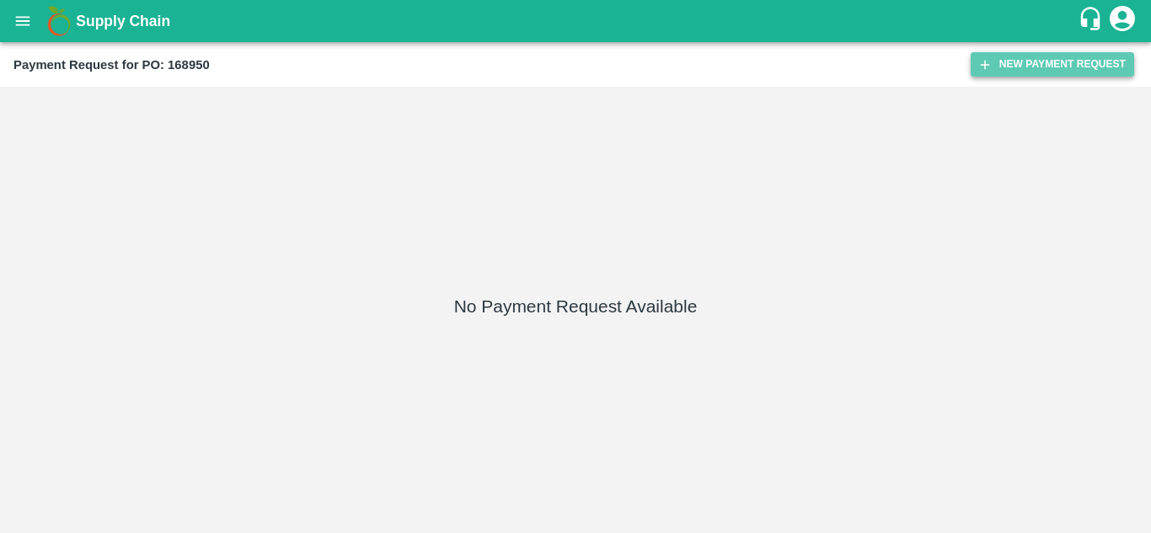
click at [1049, 54] on button "New Payment Request" at bounding box center [1052, 64] width 163 height 24
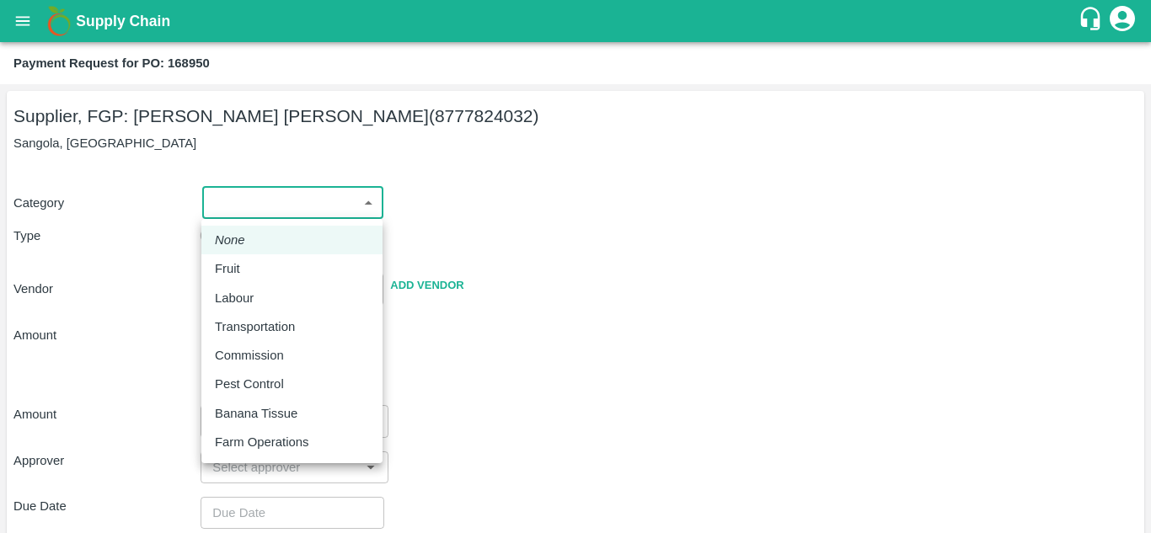
click at [270, 203] on body "Supply Chain Payment Request for PO: 168950 Supplier, FGP: Mohammad Razaur Rahm…" at bounding box center [575, 266] width 1151 height 533
click at [261, 271] on div "Fruit" at bounding box center [292, 269] width 154 height 19
type input "1"
type input "Mohammad Razaur Rahman - 8777824032(Supplier, FGP)"
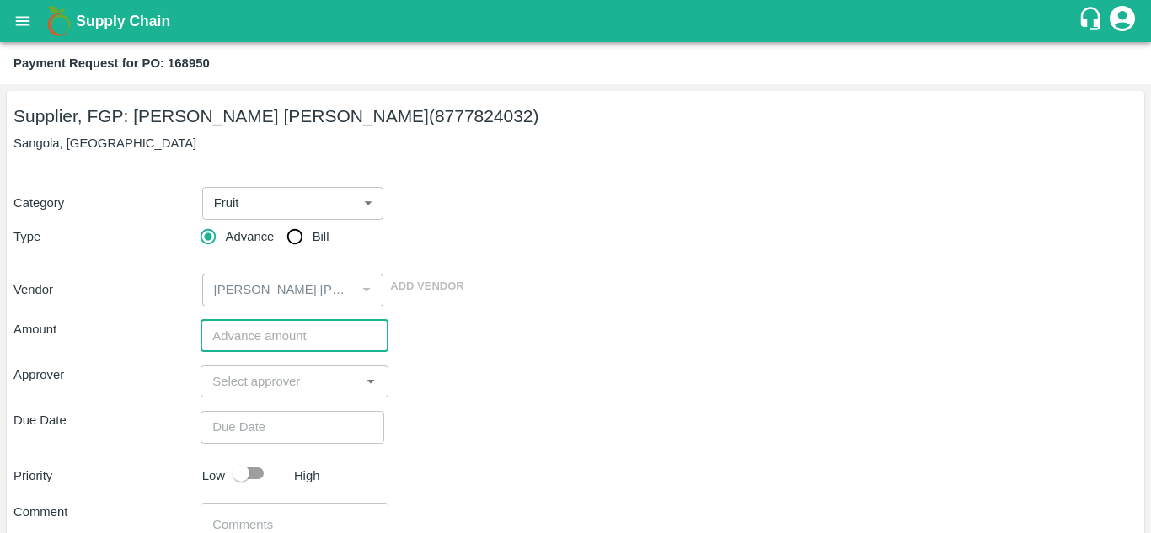
click at [254, 349] on input "number" at bounding box center [294, 336] width 187 height 32
paste input "2233440"
type input "2233440"
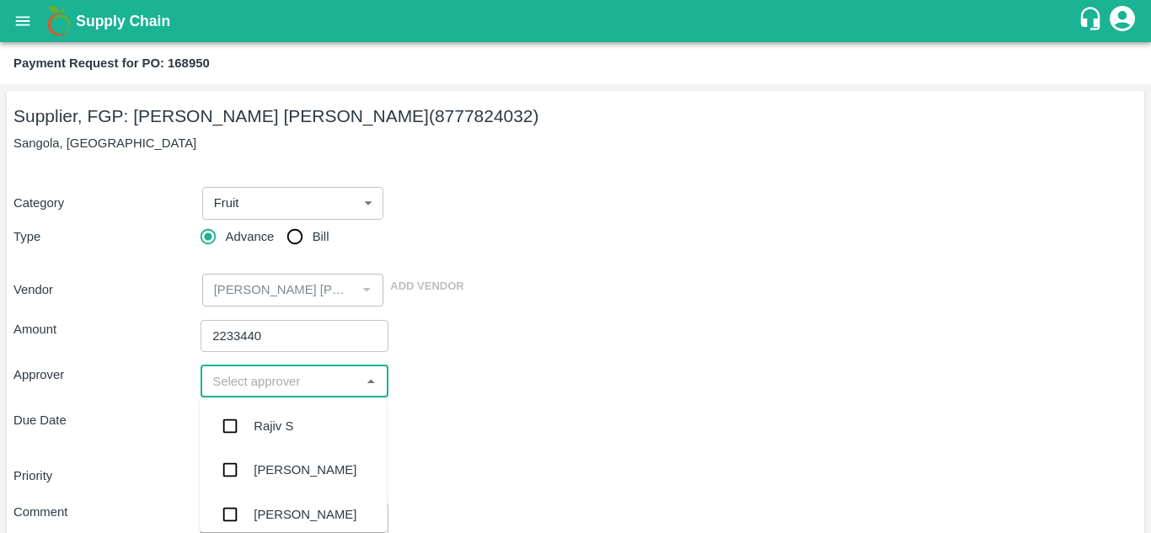
click at [263, 380] on input "input" at bounding box center [280, 382] width 149 height 22
type input "ayus"
click at [272, 433] on div "[PERSON_NAME]" at bounding box center [305, 426] width 103 height 19
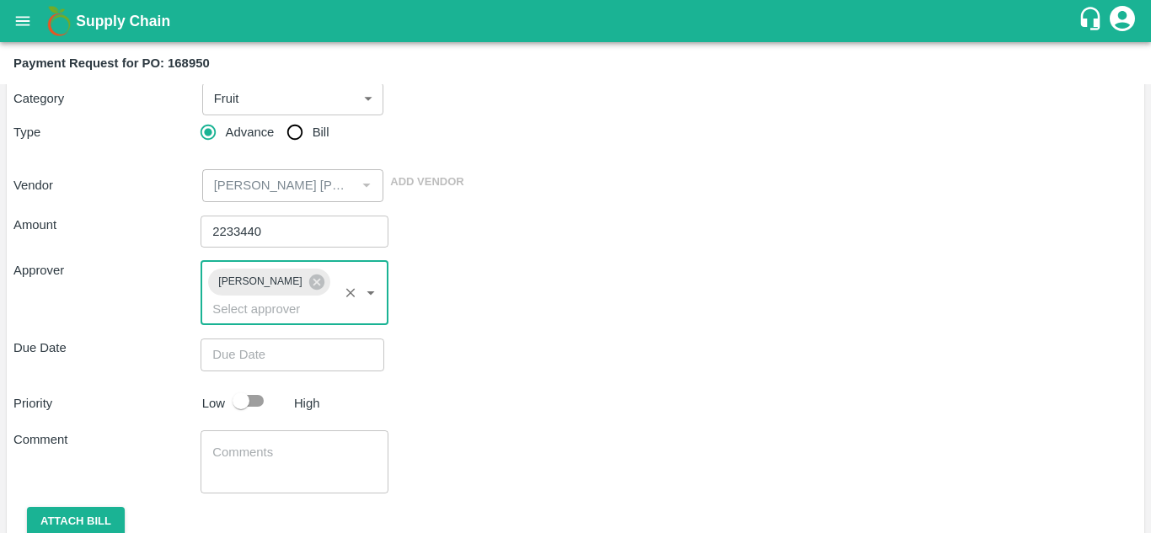
scroll to position [107, 0]
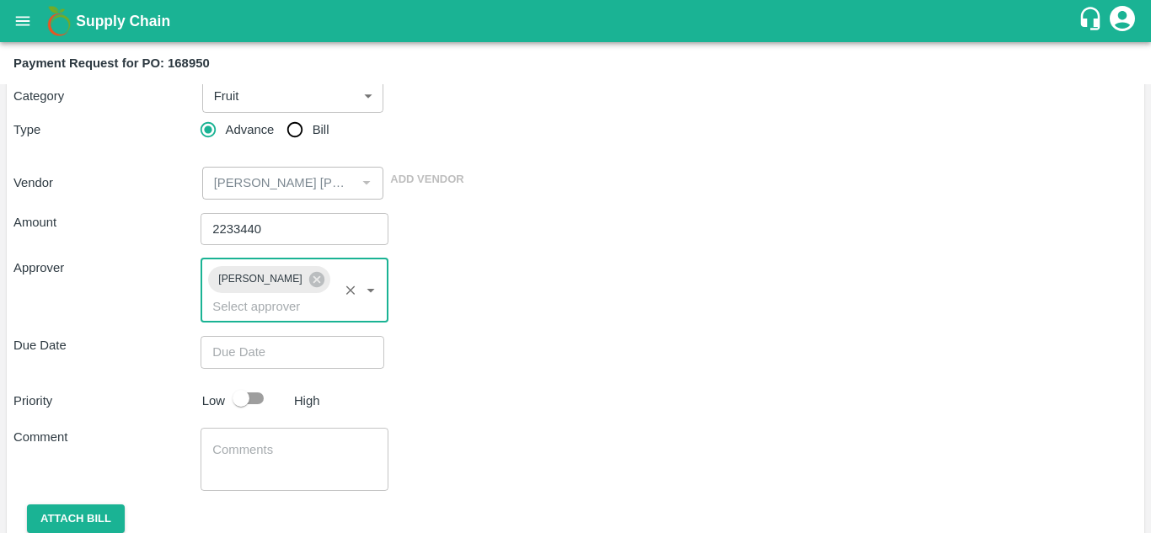
type input "DD/MM/YYYY hh:mm aa"
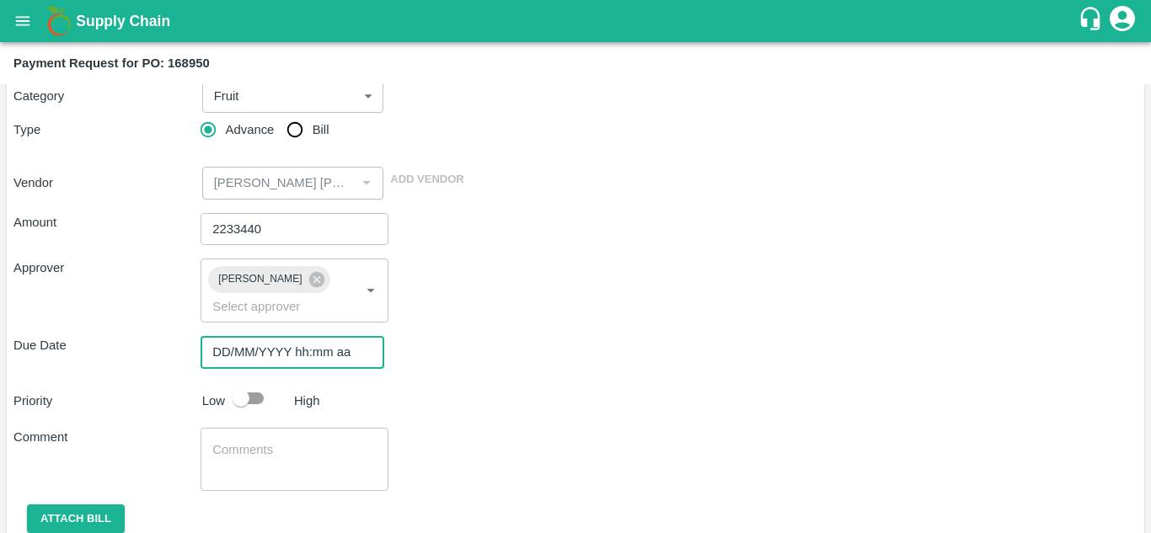
click at [238, 346] on input "DD/MM/YYYY hh:mm aa" at bounding box center [287, 352] width 172 height 32
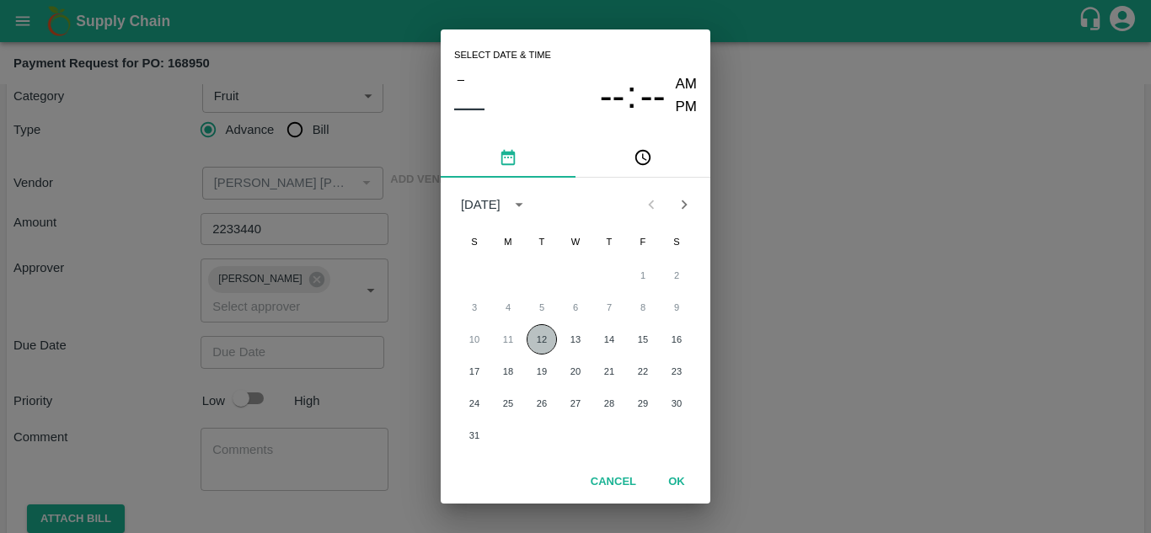
click at [556, 340] on button "12" at bounding box center [542, 339] width 30 height 30
type input "12/08/2025 12:00 AM"
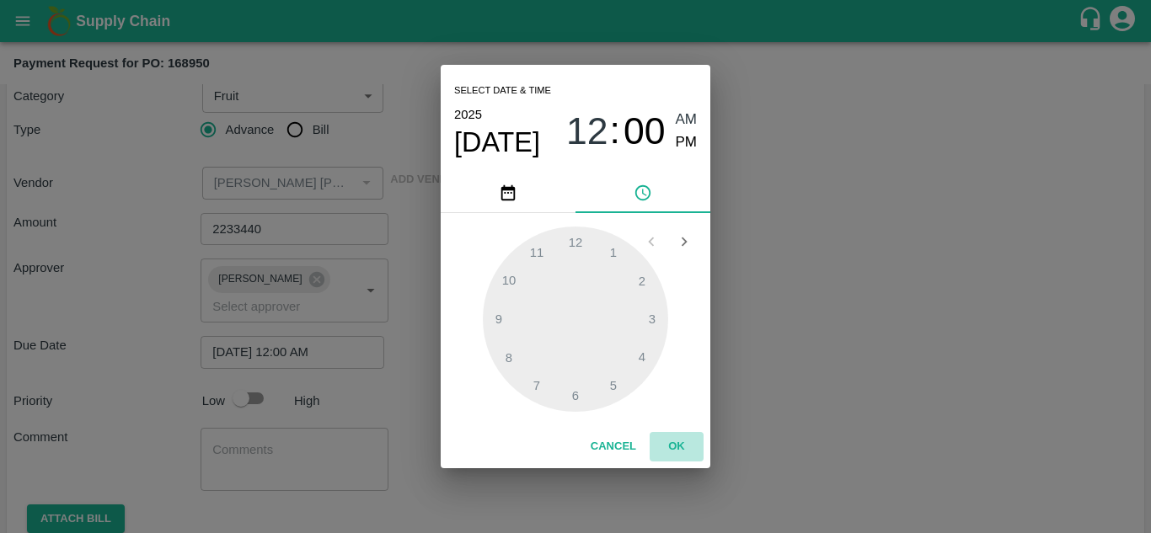
click at [681, 452] on button "OK" at bounding box center [677, 446] width 54 height 29
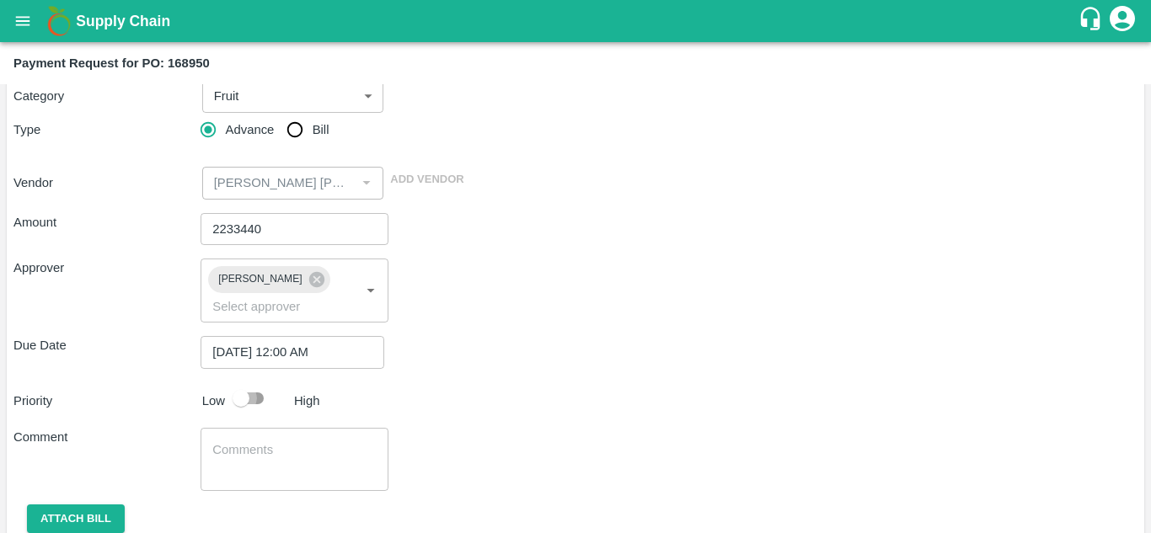
click at [257, 397] on input "checkbox" at bounding box center [241, 399] width 96 height 32
checkbox input "true"
click at [249, 465] on textarea at bounding box center [293, 459] width 163 height 35
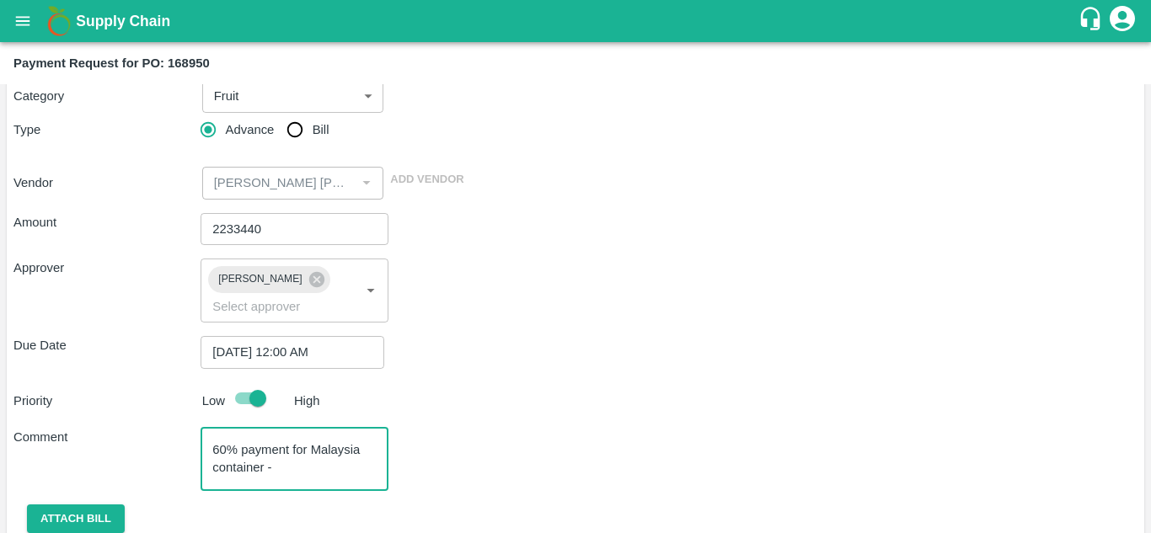
paste textarea "OTPU6251386"
type textarea "60% payment for Malaysia container - OTPU6251386 (Price is at Packout cost mumb…"
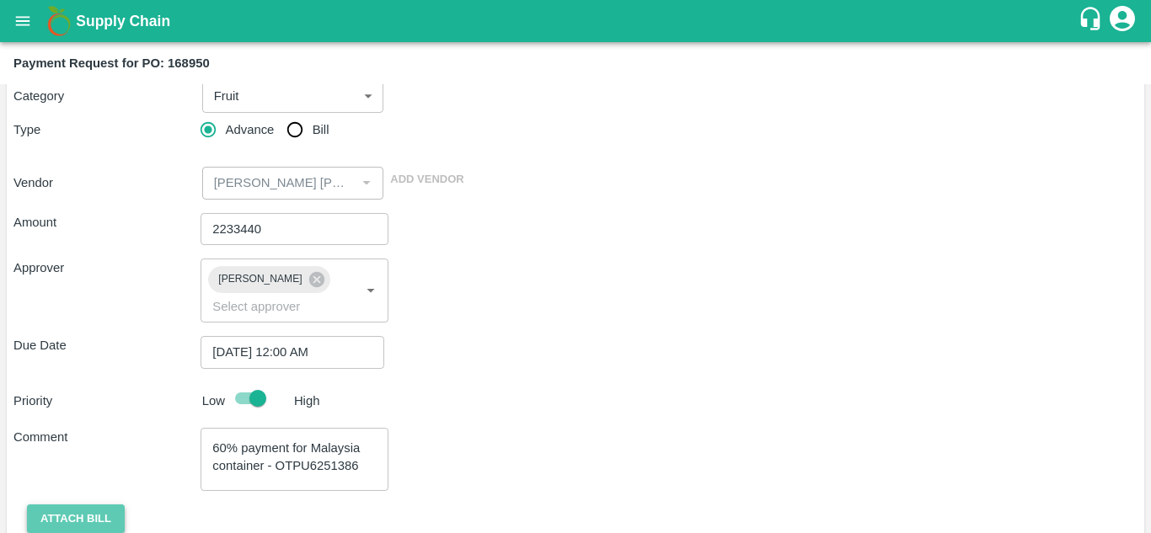
click at [62, 511] on button "Attach bill" at bounding box center [76, 519] width 98 height 29
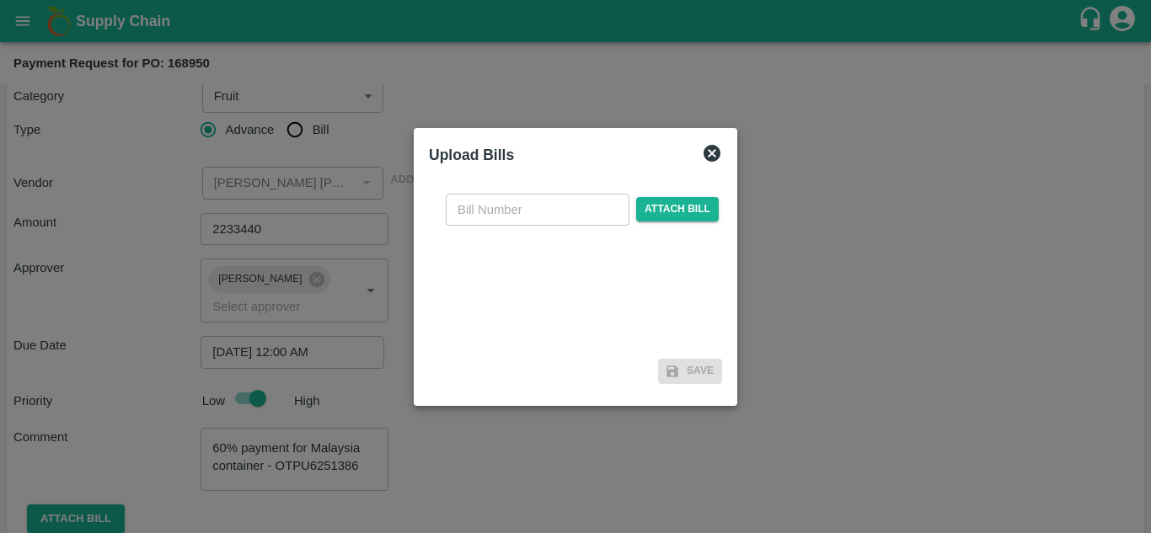
click at [693, 222] on div "​ Attach bill" at bounding box center [582, 210] width 280 height 32
click at [691, 217] on span "Attach bill" at bounding box center [677, 209] width 83 height 24
click at [0, 0] on input "Attach bill" at bounding box center [0, 0] width 0 height 0
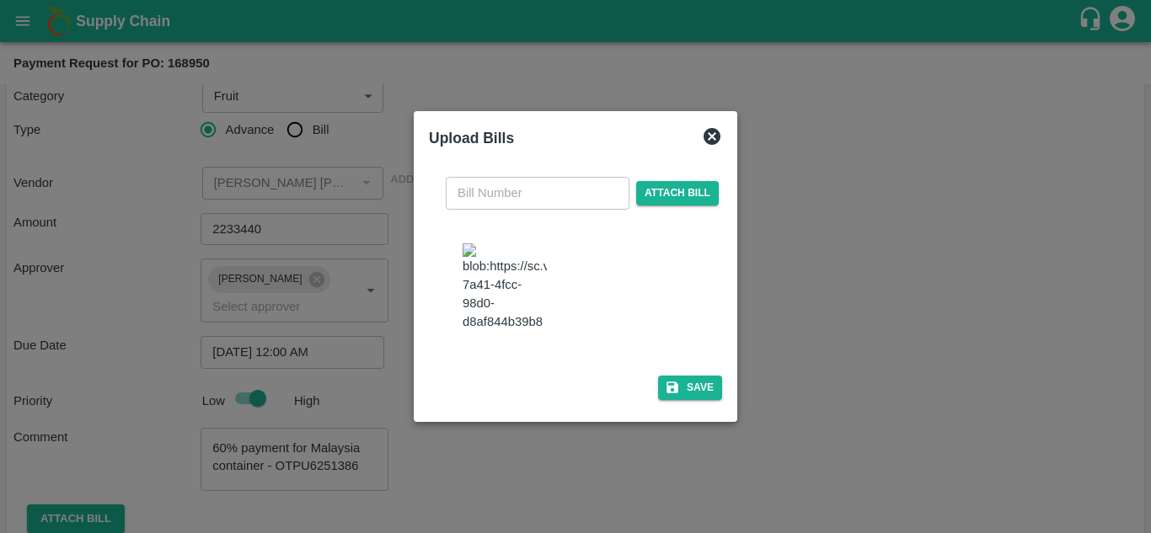
click at [519, 281] on img at bounding box center [505, 288] width 84 height 88
click at [501, 177] on input "text" at bounding box center [538, 193] width 184 height 32
type input "o"
type input "053"
click at [677, 395] on icon "button" at bounding box center [672, 387] width 15 height 15
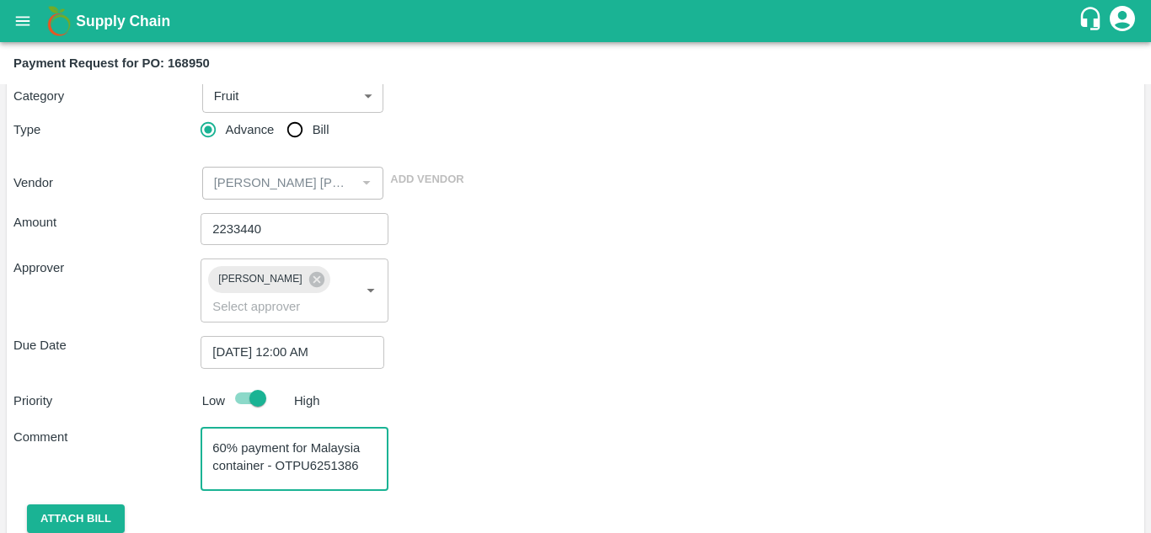
click at [239, 449] on textarea "60% payment for Malaysia container - OTPU6251386 (Price is at Packout cost mumb…" at bounding box center [293, 459] width 163 height 35
click at [352, 447] on textarea "60% Advance payment for Malaysia container - OTPU6251386 (Price is at Packout c…" at bounding box center [293, 459] width 163 height 35
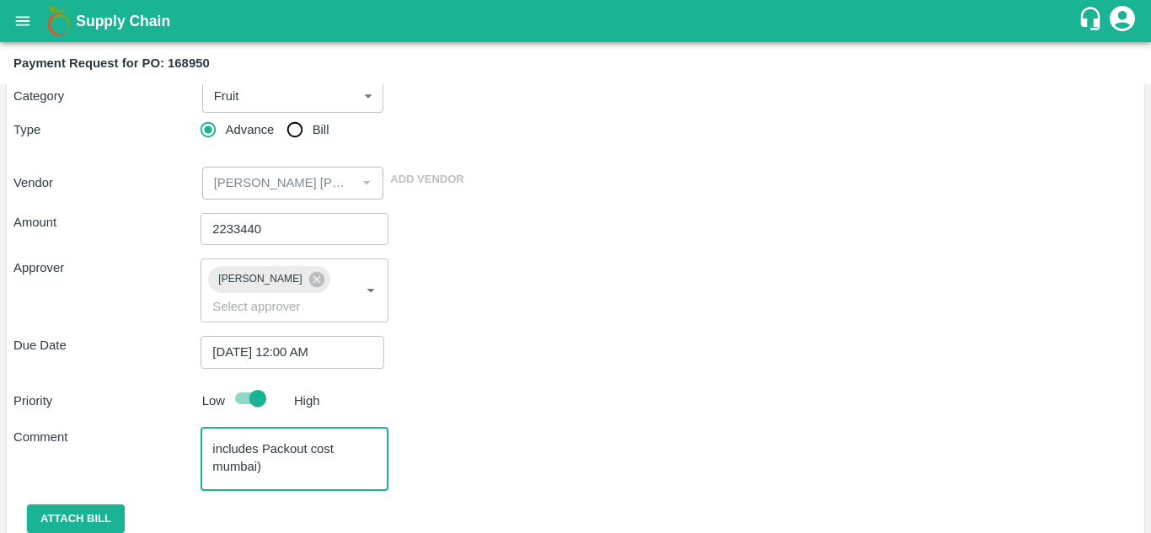
click at [335, 452] on textarea "60% Advance payment for Malaysia container - OTPU6251386 (Price includes Packou…" at bounding box center [293, 459] width 163 height 35
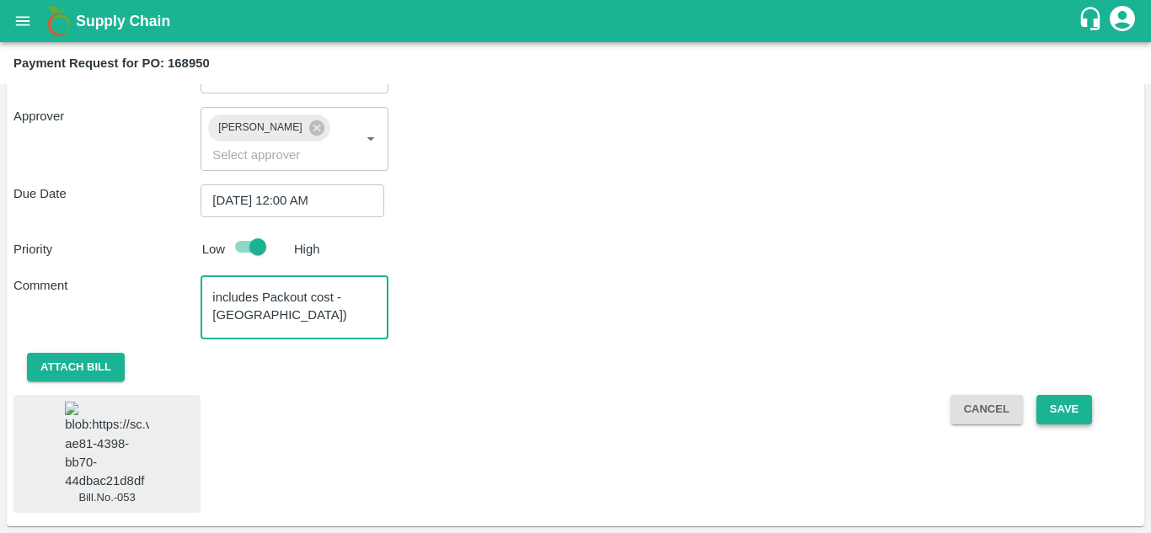
type textarea "60% Advance payment for Malaysia container - OTPU6251386 (Price includes Packou…"
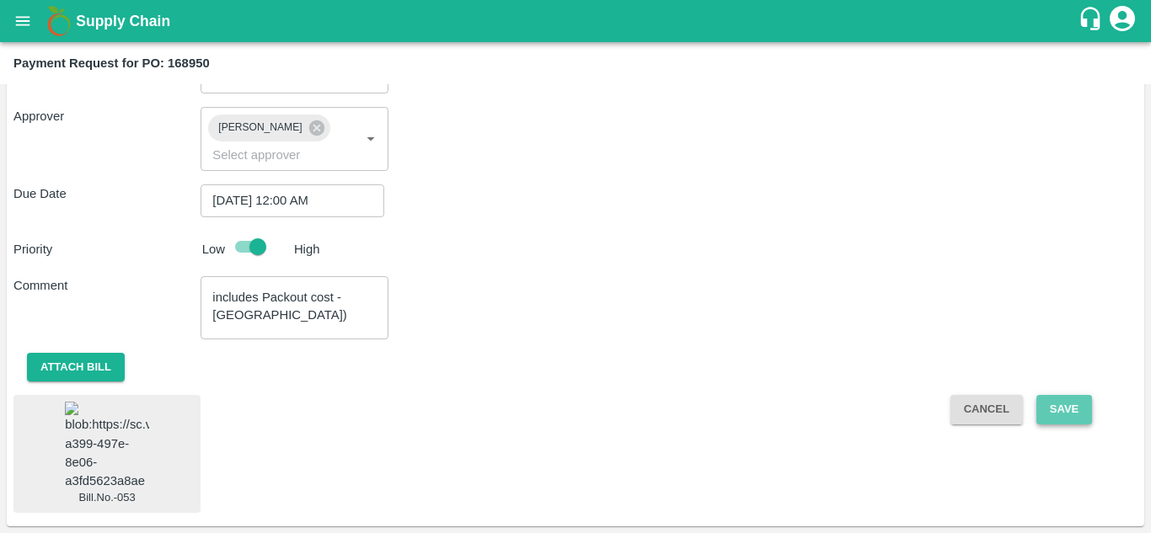
click at [1061, 395] on button "Save" at bounding box center [1064, 409] width 56 height 29
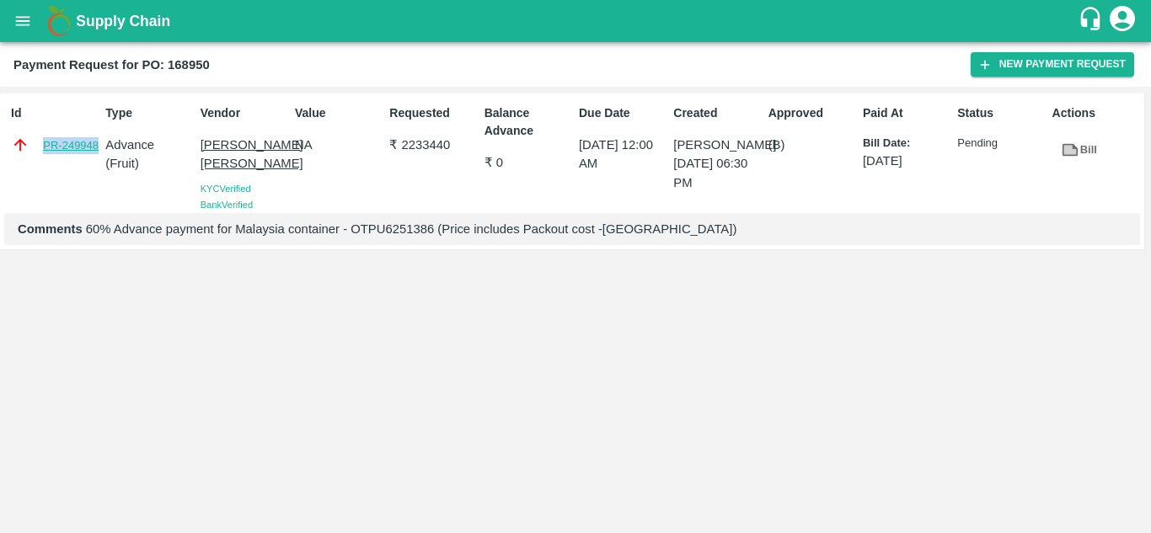
drag, startPoint x: 41, startPoint y: 142, endPoint x: 98, endPoint y: 144, distance: 56.5
click at [98, 144] on div "PR-249948" at bounding box center [55, 145] width 88 height 19
copy link "PR-249948"
click at [98, 144] on link "PR-249948" at bounding box center [71, 145] width 56 height 17
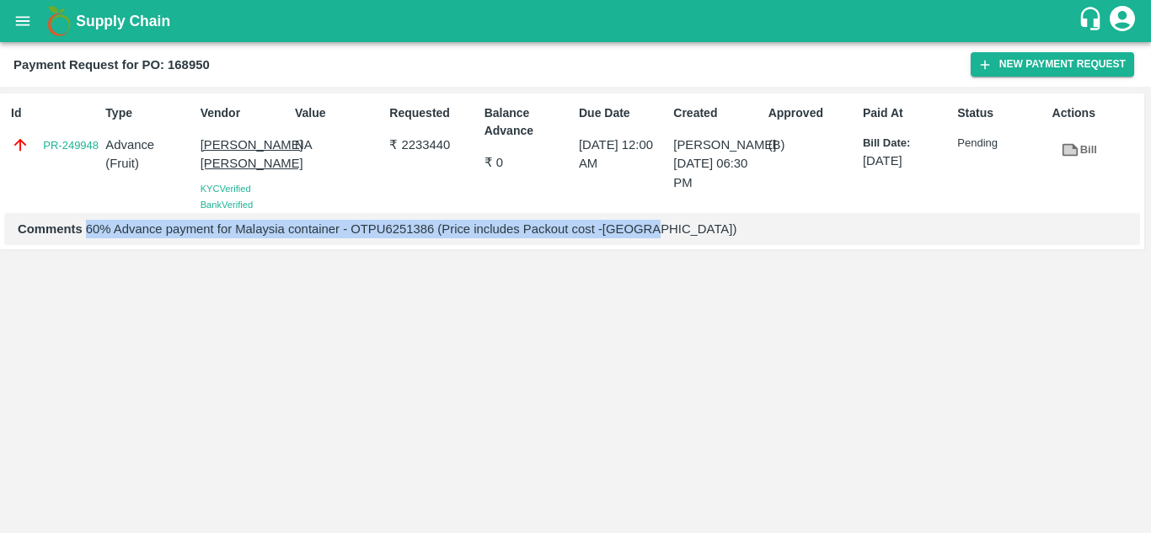
drag, startPoint x: 85, startPoint y: 251, endPoint x: 672, endPoint y: 236, distance: 586.6
click at [672, 236] on div "Comments 60% Advance payment for Malaysia container - OTPU6251386 (Price includ…" at bounding box center [572, 229] width 1136 height 32
copy p "60% Advance payment for Malaysia container - OTPU6251386 (Price includes Packou…"
click at [767, 245] on div "Comments 60% Advance payment for Malaysia container - OTPU6251386 (Price includ…" at bounding box center [572, 229] width 1136 height 32
